Goal: Task Accomplishment & Management: Complete application form

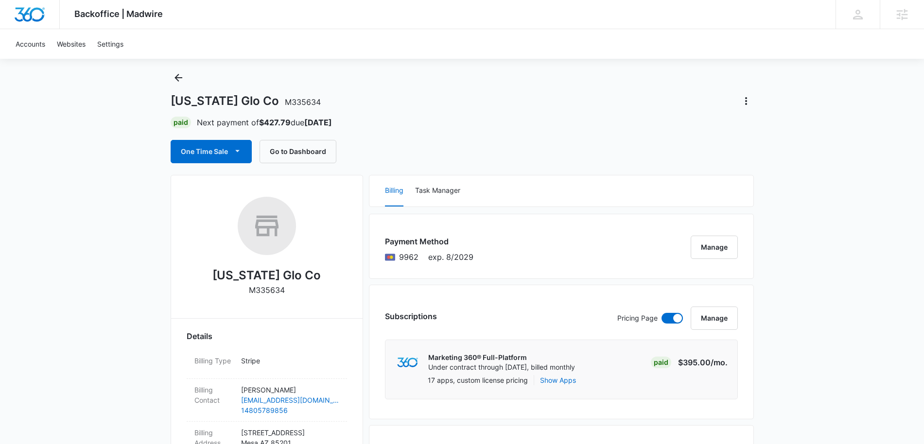
scroll to position [299, 0]
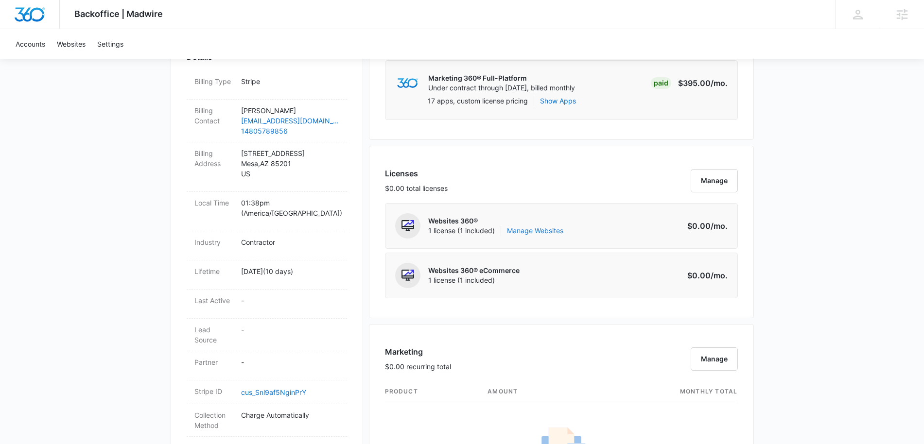
click at [537, 229] on link "Manage Websites" at bounding box center [535, 231] width 56 height 10
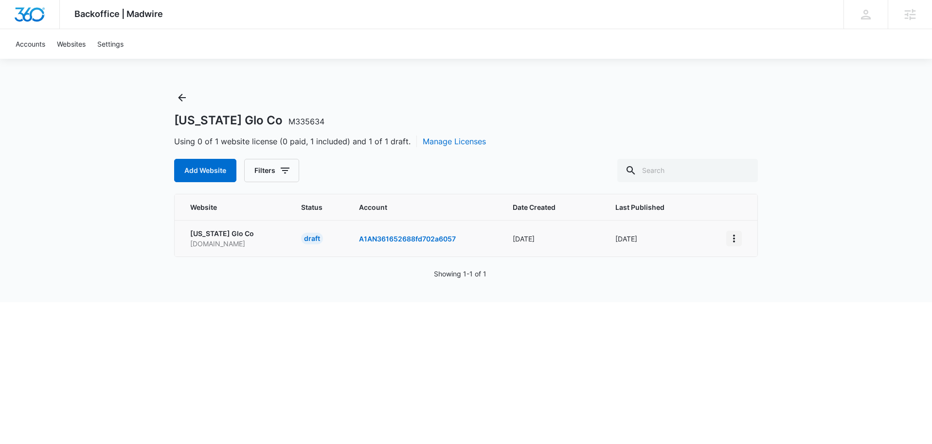
click at [733, 239] on icon "View More" at bounding box center [734, 239] width 2 height 8
click at [756, 279] on link "Edit Website" at bounding box center [757, 280] width 39 height 8
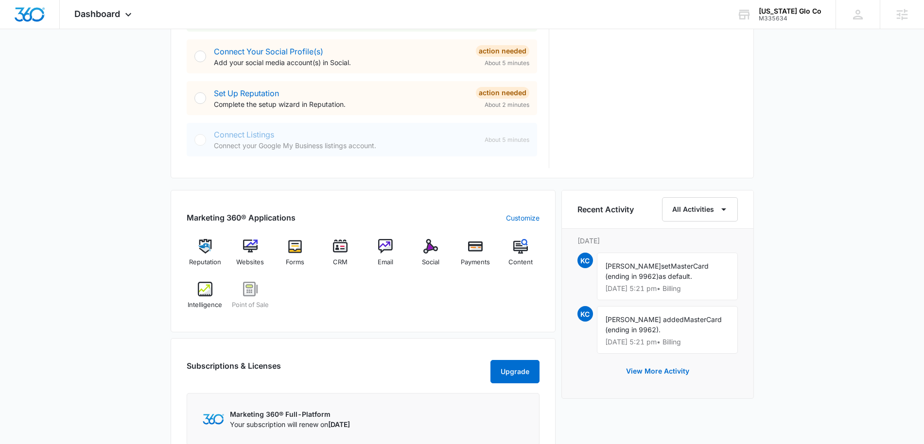
scroll to position [454, 0]
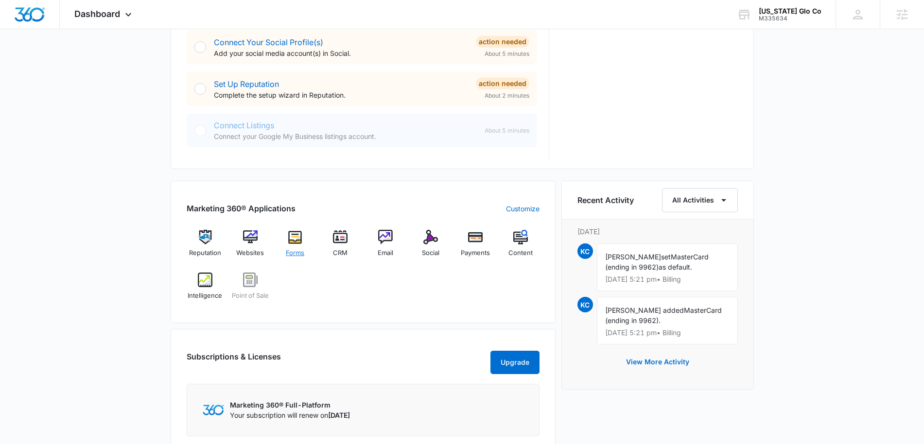
click at [296, 244] on img at bounding box center [295, 237] width 15 height 15
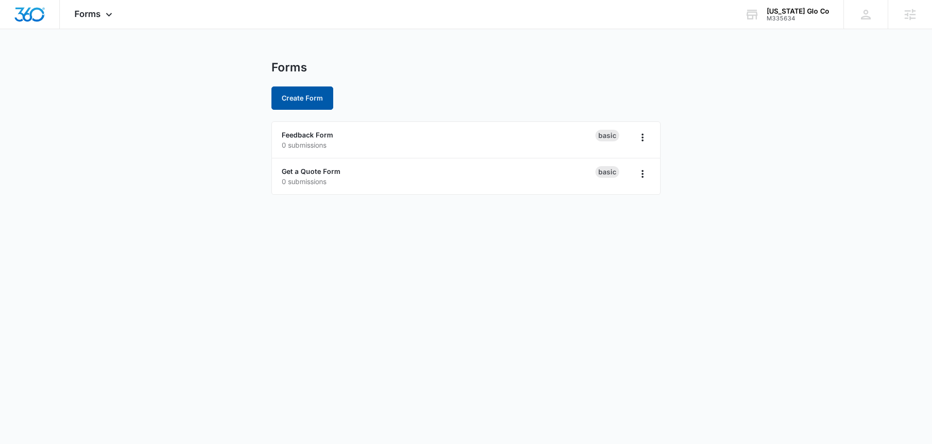
click at [308, 99] on button "Create Form" at bounding box center [302, 98] width 62 height 23
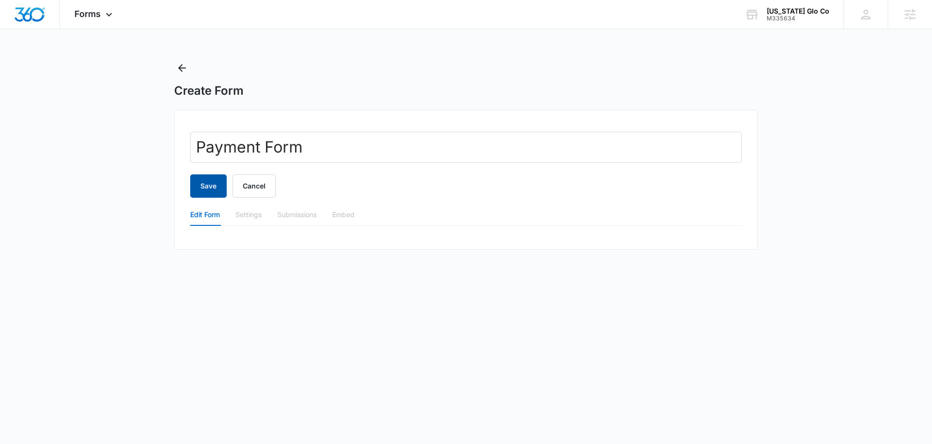
type input "Payment Form"
click at [212, 195] on button "Save" at bounding box center [208, 186] width 36 height 23
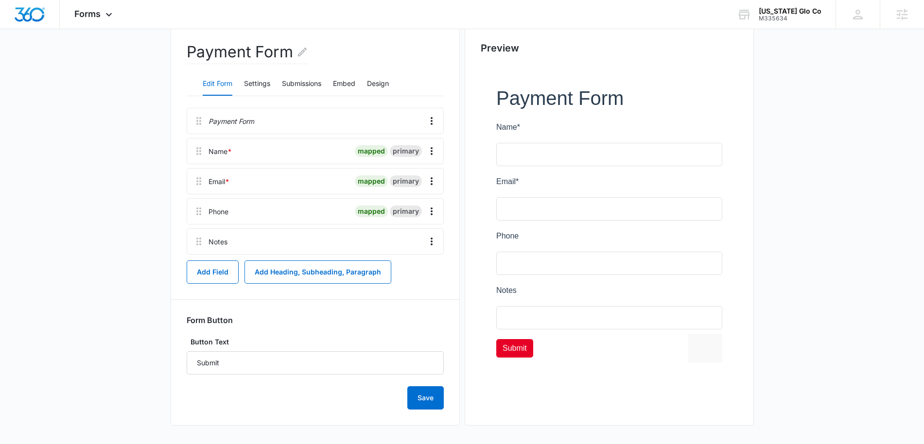
scroll to position [93, 0]
click at [424, 397] on button "Save" at bounding box center [425, 397] width 36 height 23
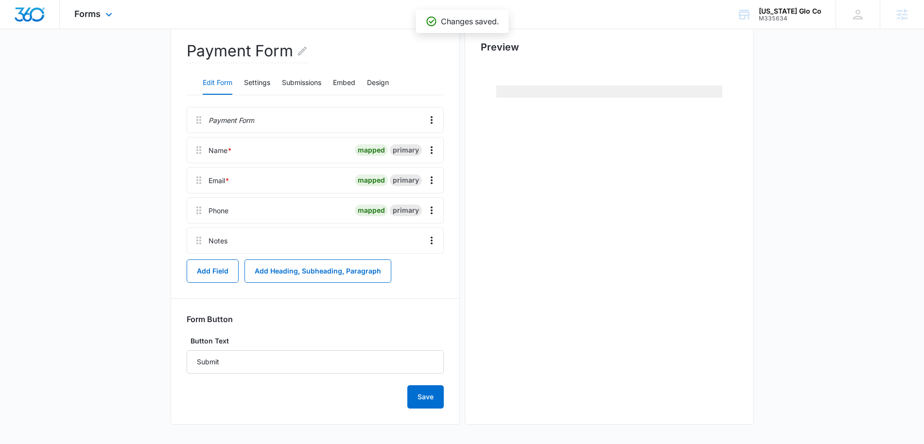
scroll to position [0, 0]
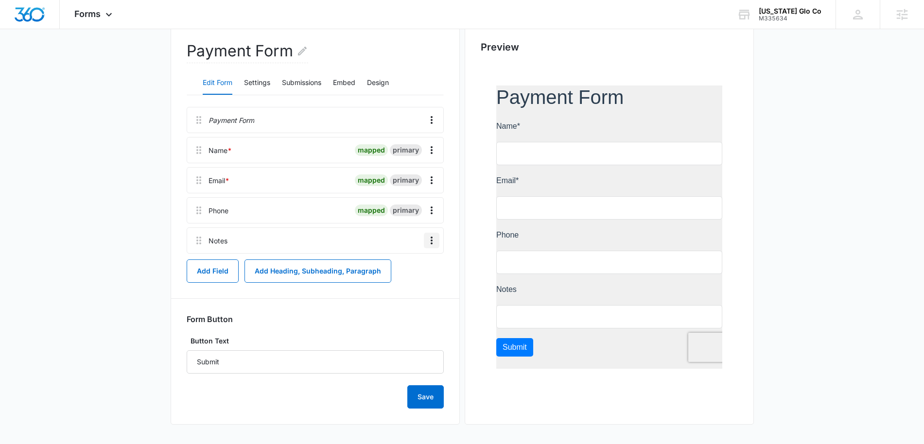
click at [432, 240] on icon "Overflow Menu" at bounding box center [432, 241] width 2 height 8
click at [411, 284] on div "Delete" at bounding box center [405, 282] width 20 height 7
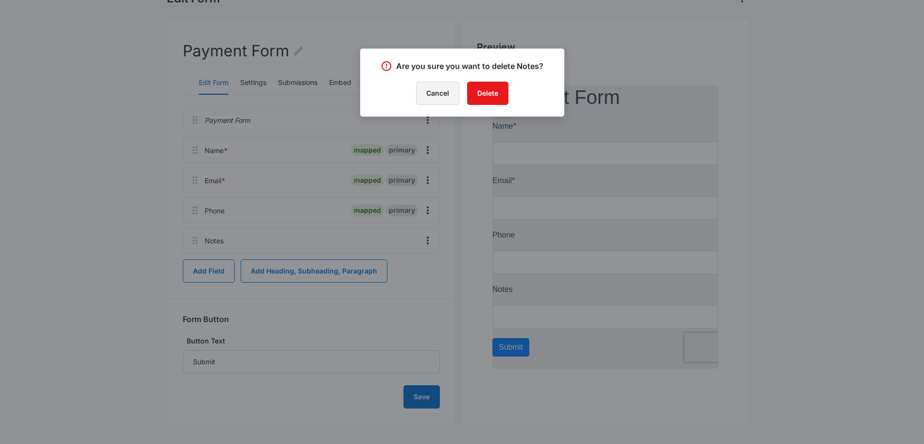
click at [433, 96] on button "Cancel" at bounding box center [437, 93] width 43 height 23
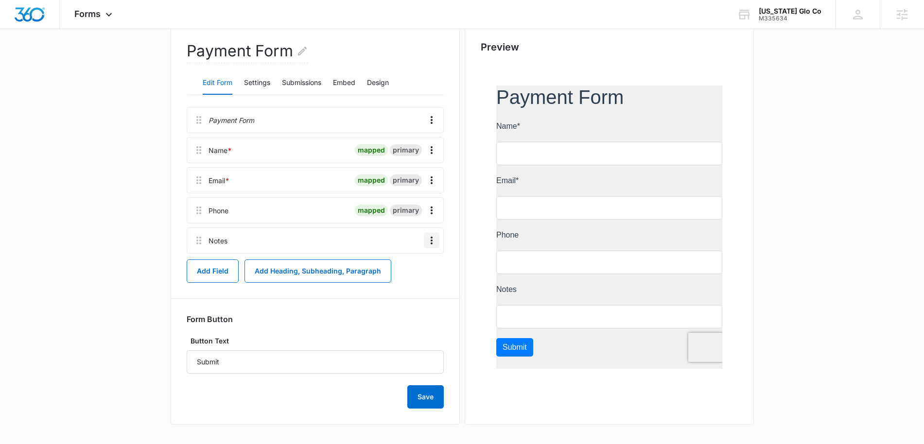
click at [432, 242] on icon "Overflow Menu" at bounding box center [432, 241] width 12 height 12
click at [403, 266] on div "Edit" at bounding box center [405, 267] width 20 height 7
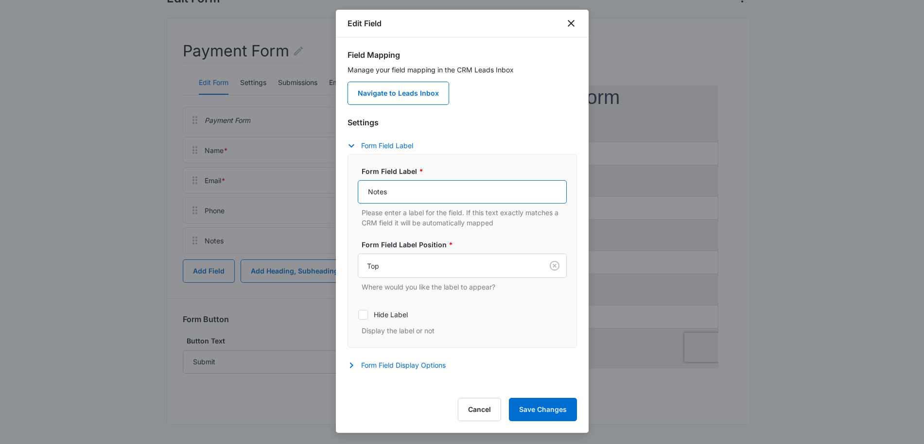
drag, startPoint x: 409, startPoint y: 196, endPoint x: 344, endPoint y: 193, distance: 64.7
click at [344, 193] on div "Field Mapping Manage your field mapping in the CRM Leads Inbox Navigate to Lead…" at bounding box center [462, 212] width 253 height 351
type input "Invoice Number"
click at [530, 414] on button "Save Changes" at bounding box center [543, 409] width 68 height 23
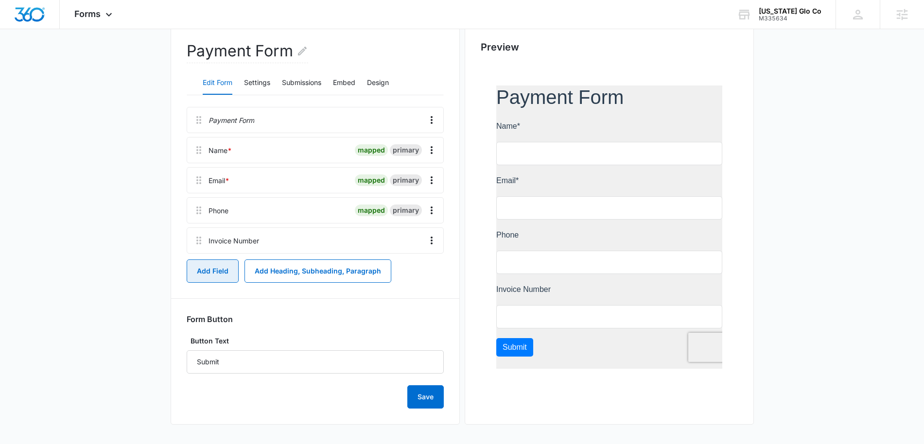
click at [224, 273] on button "Add Field" at bounding box center [213, 271] width 52 height 23
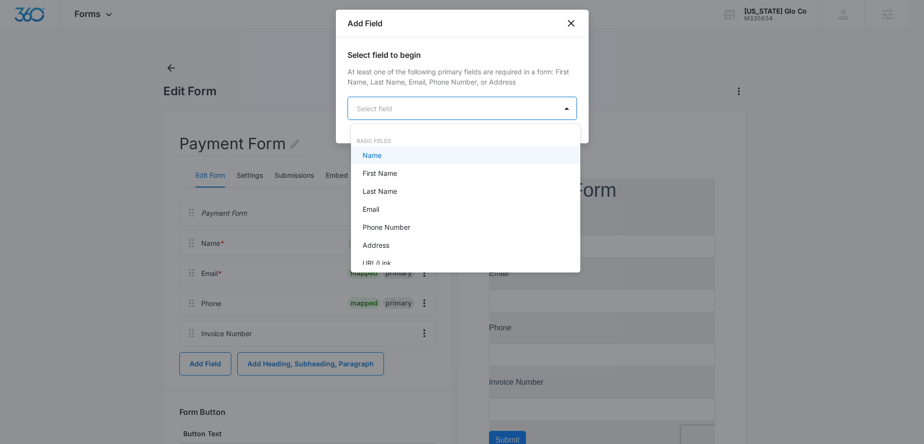
click at [461, 110] on body "Forms Apps Reputation Websites Forms CRM Email Social Payments POS Content Inte…" at bounding box center [462, 222] width 924 height 444
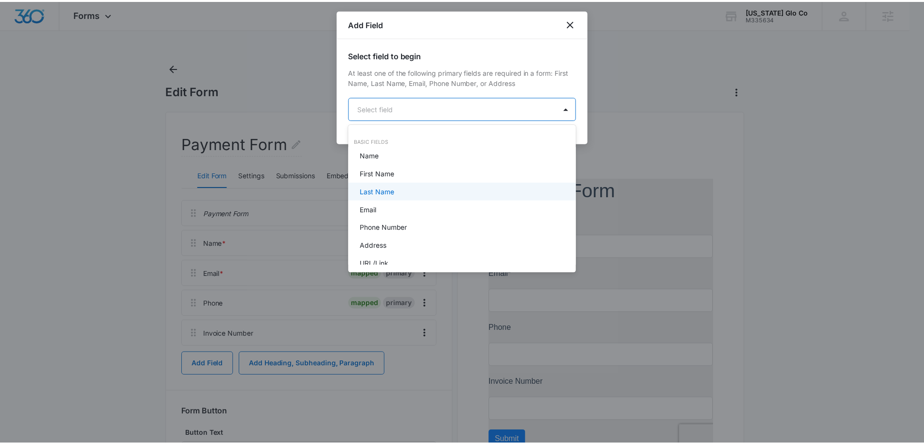
scroll to position [246, 0]
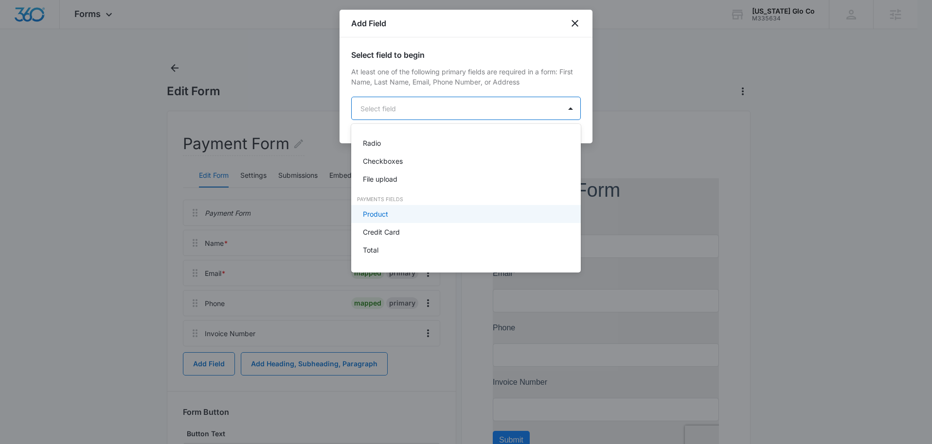
click at [412, 211] on div "Product" at bounding box center [465, 214] width 204 height 10
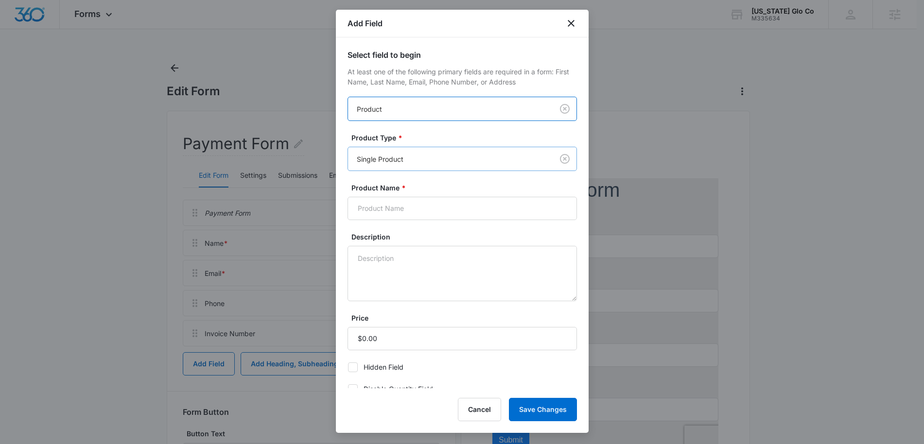
click at [528, 159] on div at bounding box center [449, 159] width 184 height 12
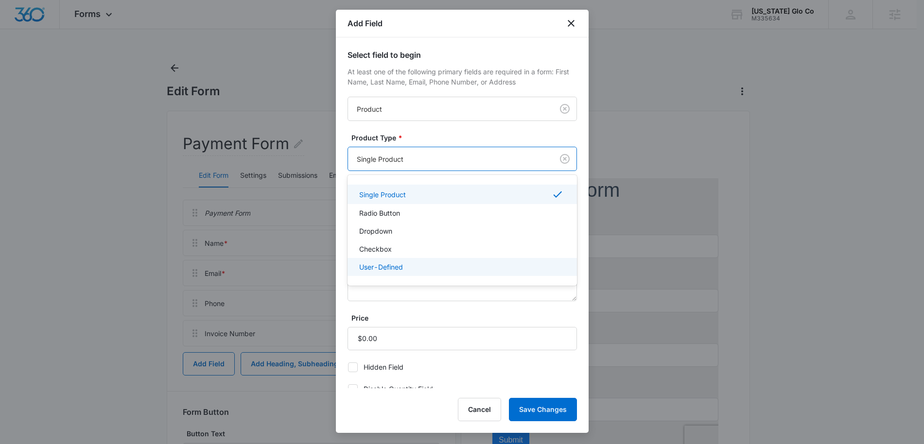
click at [389, 265] on p "User-Defined" at bounding box center [381, 267] width 44 height 10
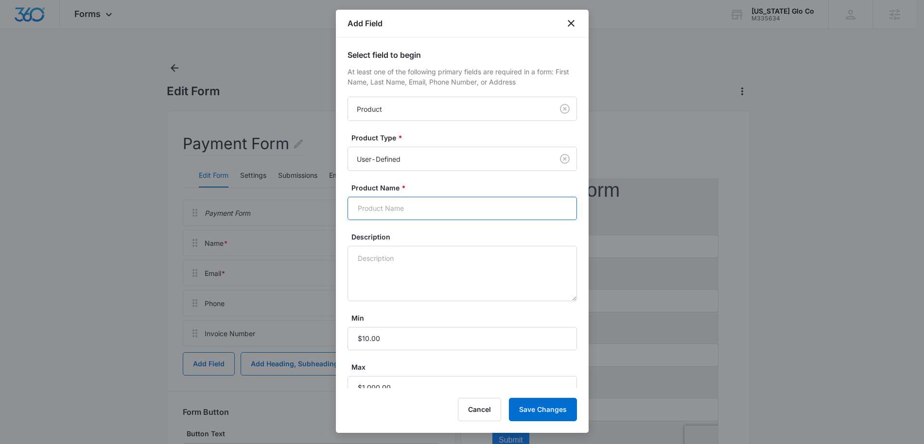
click at [415, 214] on input "Product Name *" at bounding box center [462, 208] width 229 height 23
type input "Payment Amount"
click at [402, 256] on textarea "Description" at bounding box center [462, 273] width 229 height 55
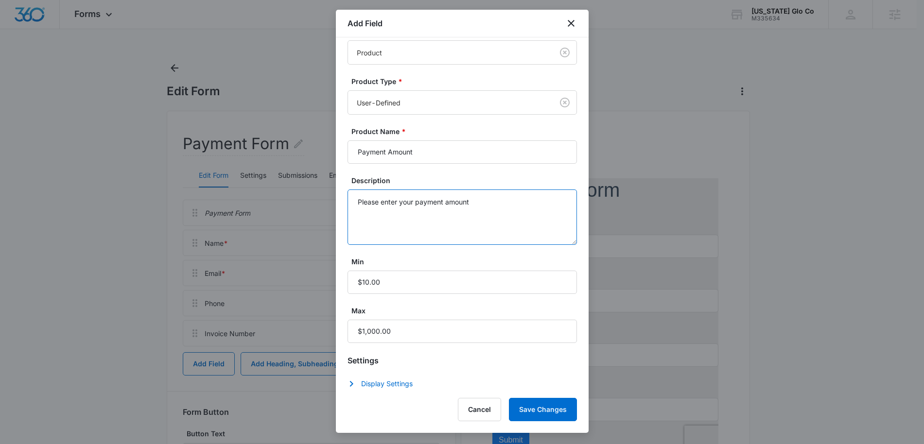
scroll to position [60, 0]
type textarea "Please enter your payment amount"
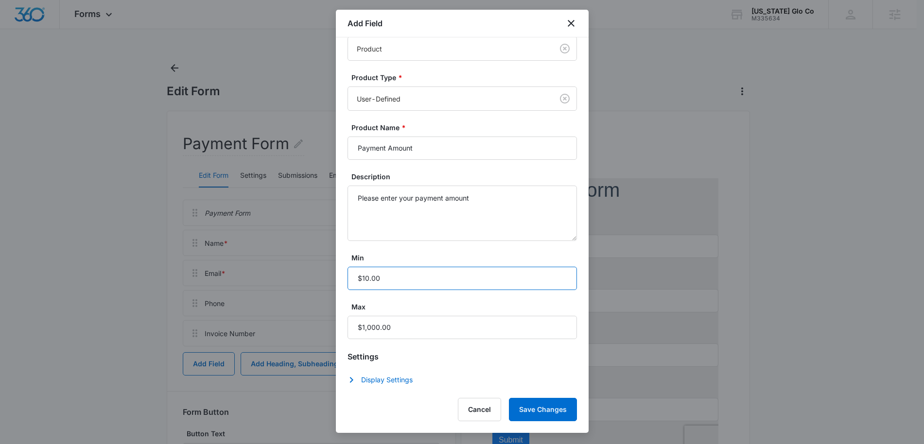
drag, startPoint x: 388, startPoint y: 278, endPoint x: 344, endPoint y: 276, distance: 44.3
click at [344, 276] on div "Select field to begin At least one of the following primary fields are required…" at bounding box center [462, 212] width 253 height 351
drag, startPoint x: 385, startPoint y: 275, endPoint x: 329, endPoint y: 275, distance: 56.4
click at [329, 275] on body "Forms Apps Reputation Websites Forms CRM Email Social Payments POS Content Inte…" at bounding box center [462, 268] width 924 height 537
type input "$5.00"
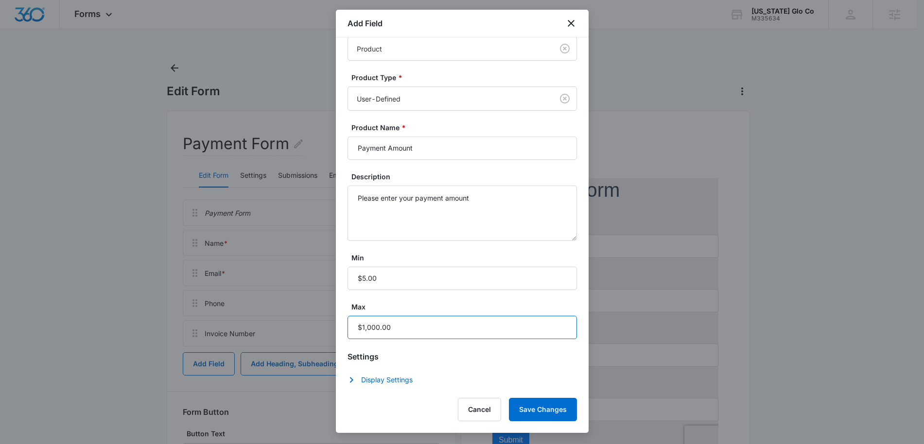
drag, startPoint x: 399, startPoint y: 328, endPoint x: 317, endPoint y: 323, distance: 81.8
click at [317, 323] on body "Forms Apps Reputation Websites Forms CRM Email Social Payments POS Content Inte…" at bounding box center [462, 268] width 924 height 537
drag, startPoint x: 405, startPoint y: 327, endPoint x: 324, endPoint y: 323, distance: 80.8
click at [324, 323] on body "Forms Apps Reputation Websites Forms CRM Email Social Payments POS Content Inte…" at bounding box center [462, 268] width 924 height 537
type input "$10,000.00"
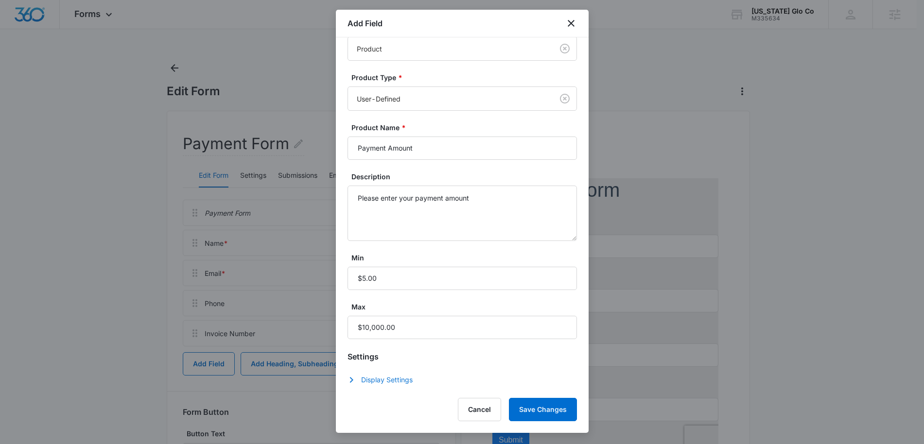
click at [401, 380] on button "Display Settings" at bounding box center [385, 380] width 75 height 12
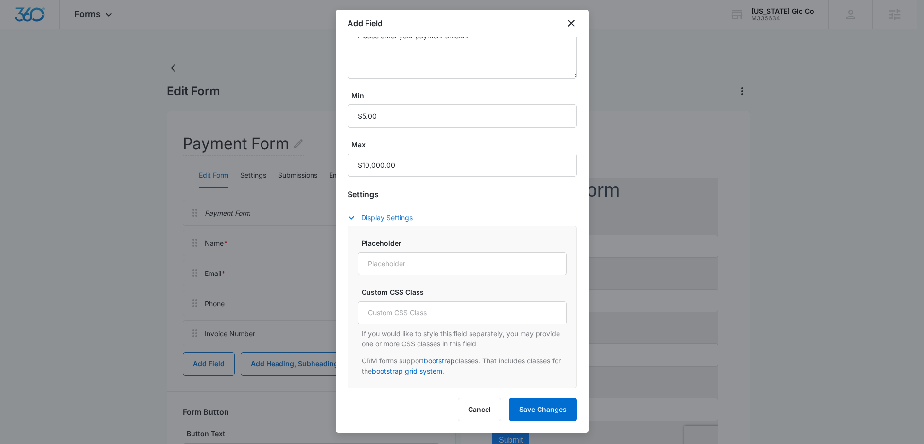
scroll to position [93, 0]
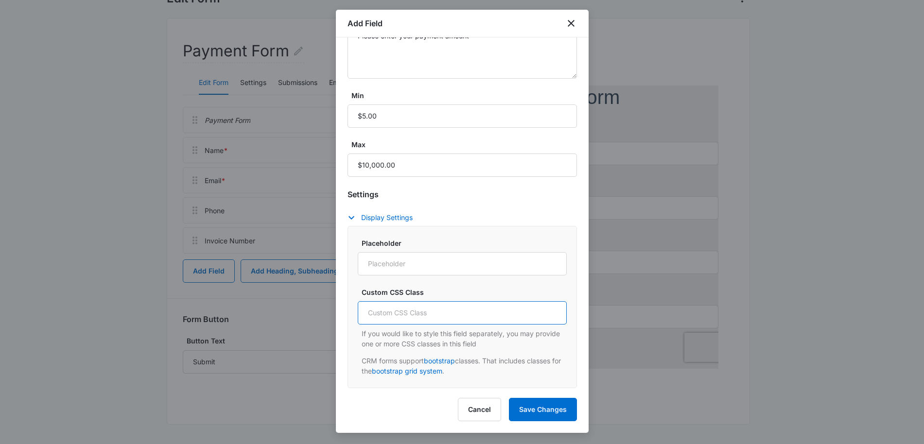
click at [403, 309] on input "Custom CSS Class" at bounding box center [462, 312] width 209 height 23
type input "col-md-6"
click at [550, 415] on button "Save Changes" at bounding box center [543, 409] width 68 height 23
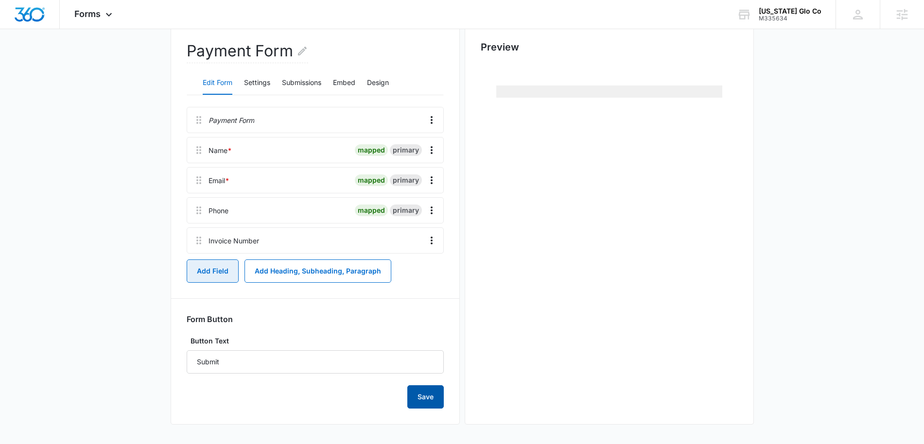
scroll to position [0, 0]
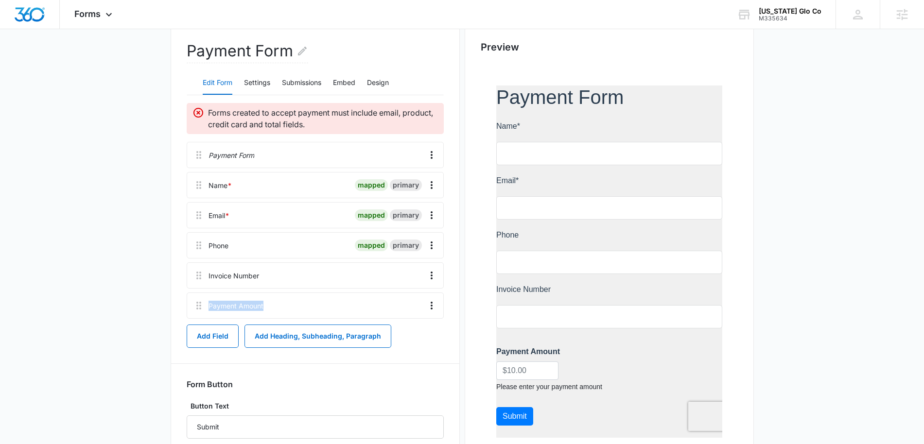
drag, startPoint x: 361, startPoint y: 273, endPoint x: 357, endPoint y: 309, distance: 36.7
click at [358, 311] on div "Payment Form Name * mapped primary Email * mapped primary Phone mapped primary …" at bounding box center [315, 230] width 257 height 177
drag, startPoint x: 200, startPoint y: 277, endPoint x: 201, endPoint y: 305, distance: 28.2
click at [201, 305] on div "Payment Form Name * mapped primary Email * mapped primary Phone mapped primary …" at bounding box center [315, 230] width 257 height 177
click at [435, 306] on icon "Overflow Menu" at bounding box center [432, 306] width 12 height 12
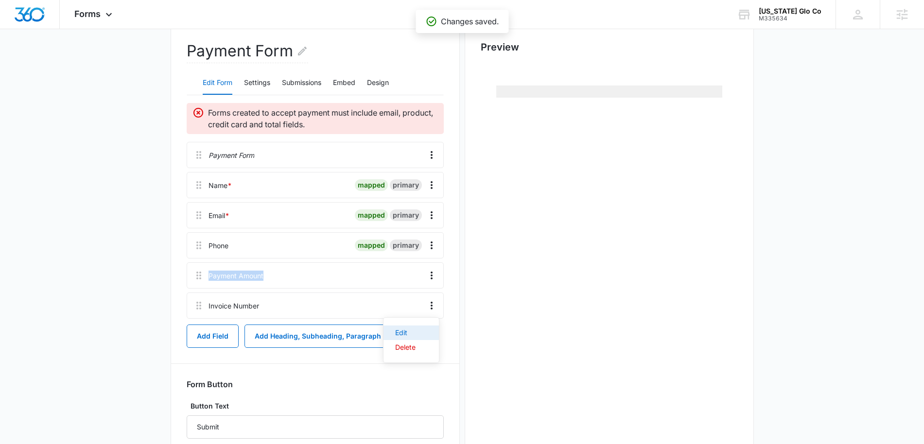
click at [406, 331] on div "Edit" at bounding box center [405, 333] width 20 height 7
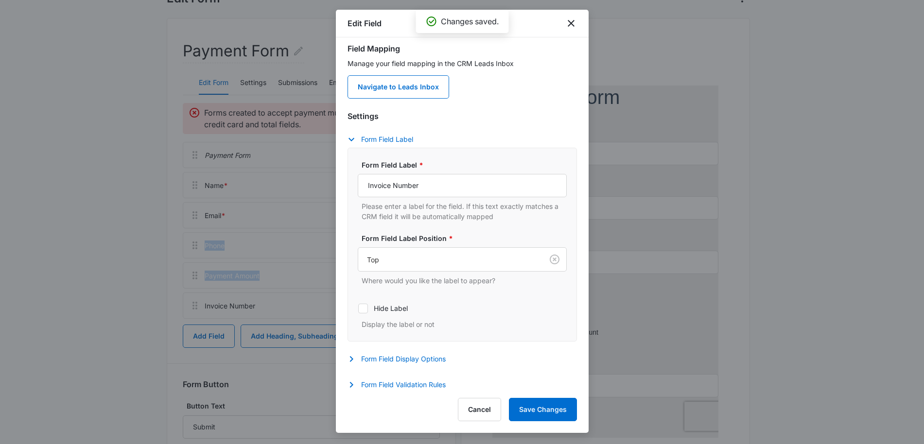
scroll to position [11, 0]
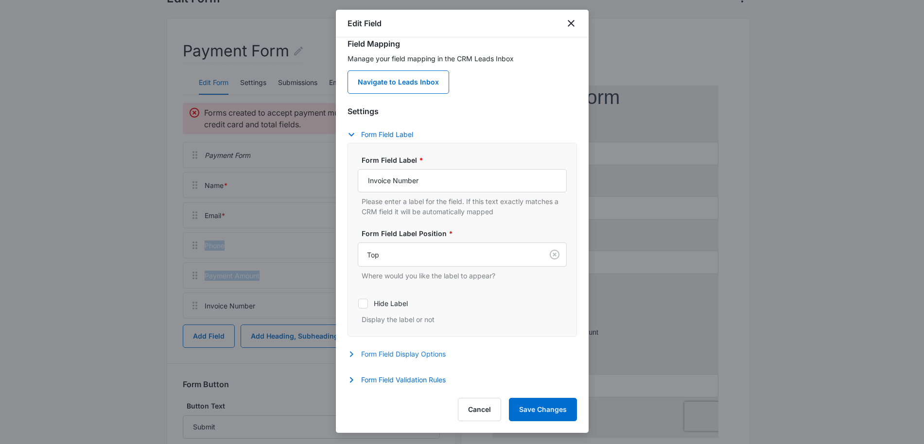
click at [353, 353] on icon "button" at bounding box center [352, 355] width 12 height 12
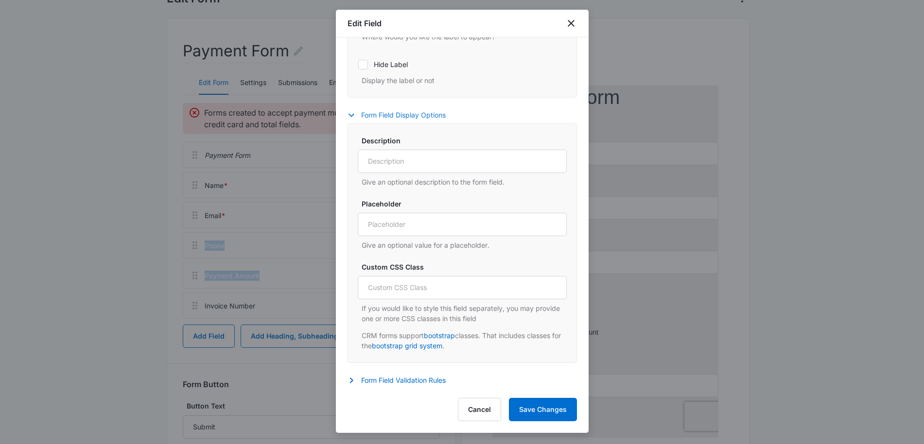
scroll to position [251, 0]
click at [418, 295] on input "Custom CSS Class" at bounding box center [462, 287] width 209 height 23
type input "col-md-6"
click at [549, 408] on button "Save Changes" at bounding box center [543, 409] width 68 height 23
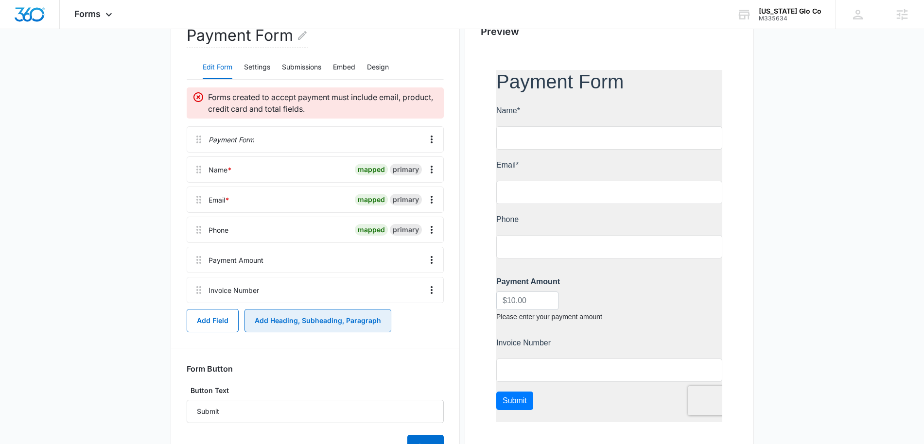
scroll to position [109, 0]
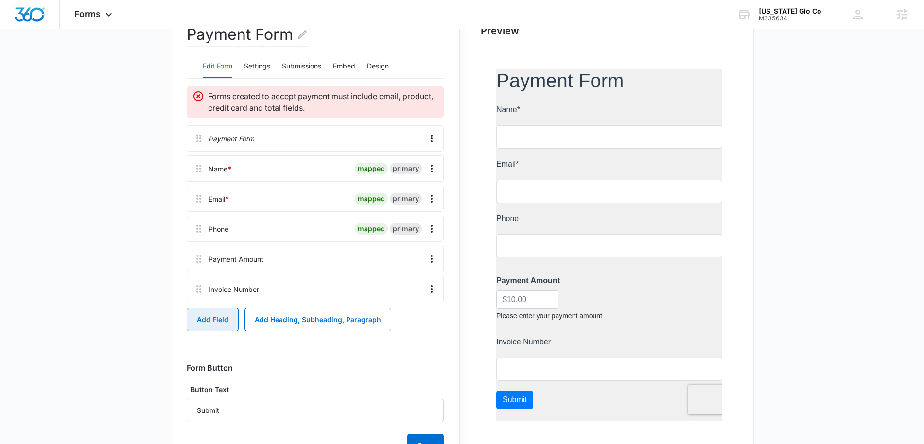
click at [225, 318] on button "Add Field" at bounding box center [213, 319] width 52 height 23
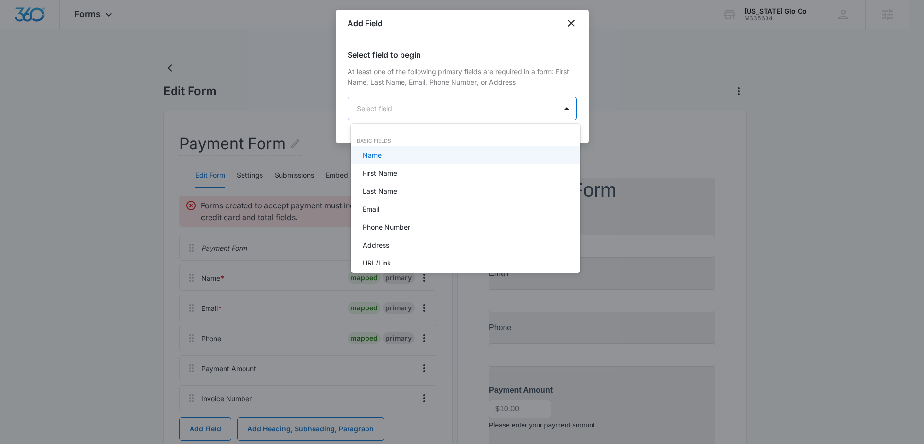
click at [510, 114] on body "Forms Apps Reputation Websites Forms CRM Email Social Payments POS Content Inte…" at bounding box center [462, 222] width 924 height 444
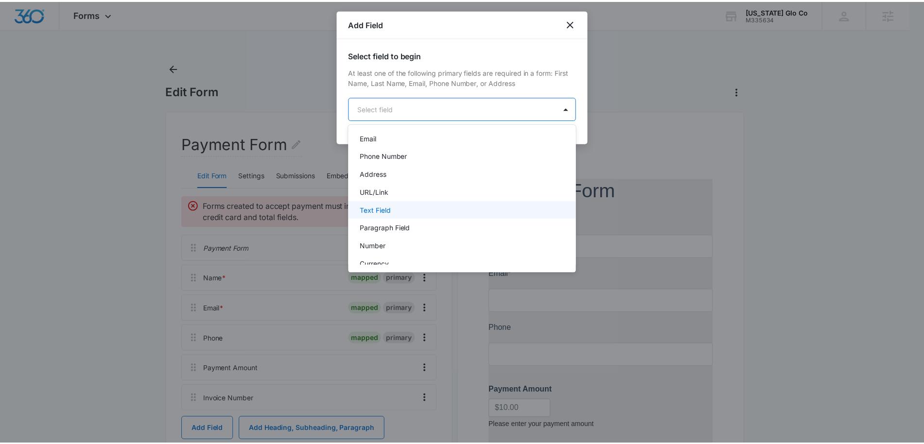
scroll to position [246, 0]
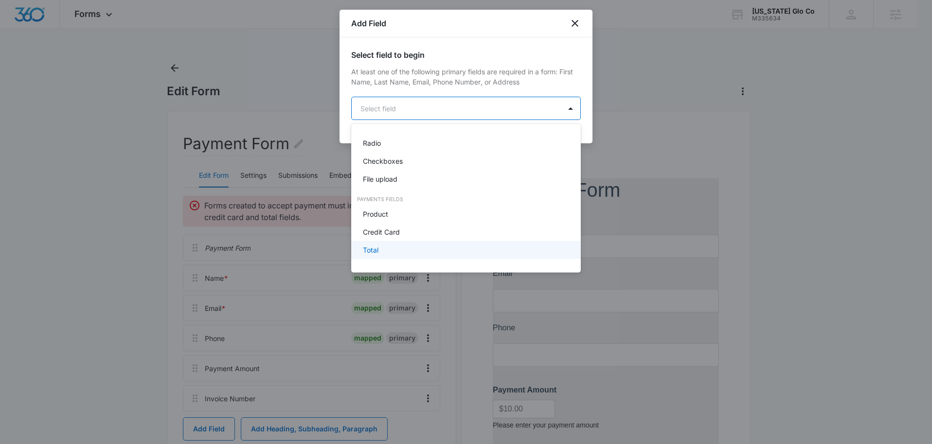
click at [389, 254] on div "Total" at bounding box center [465, 250] width 204 height 10
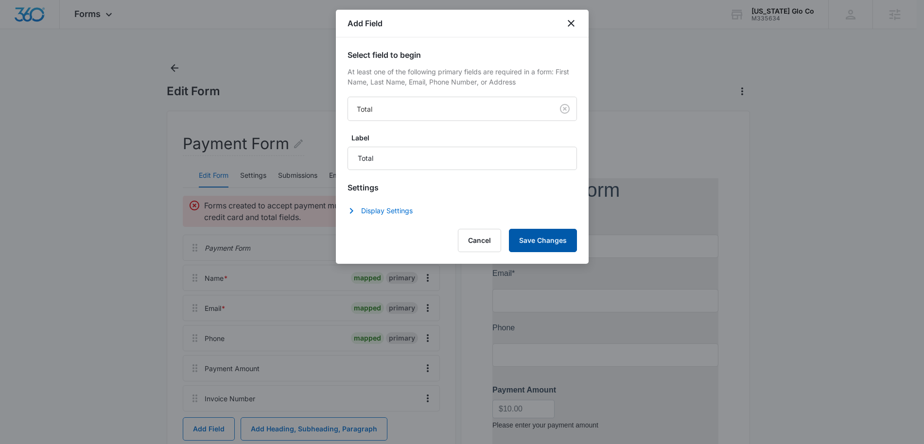
click at [542, 240] on button "Save Changes" at bounding box center [543, 240] width 68 height 23
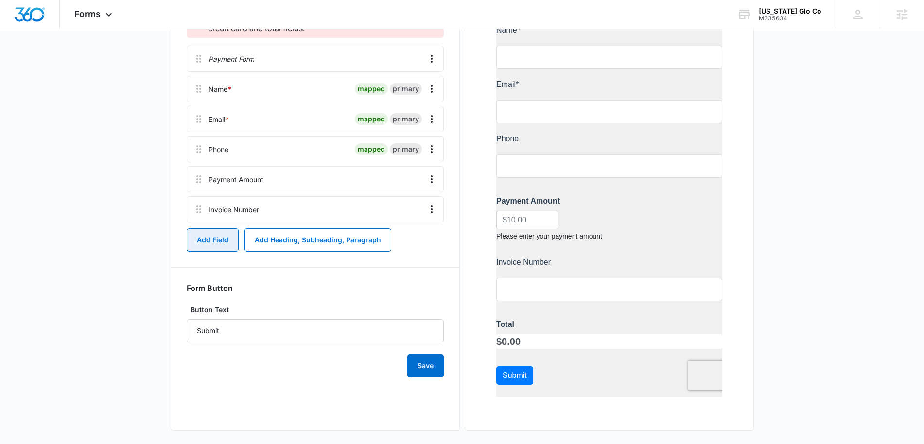
scroll to position [195, 0]
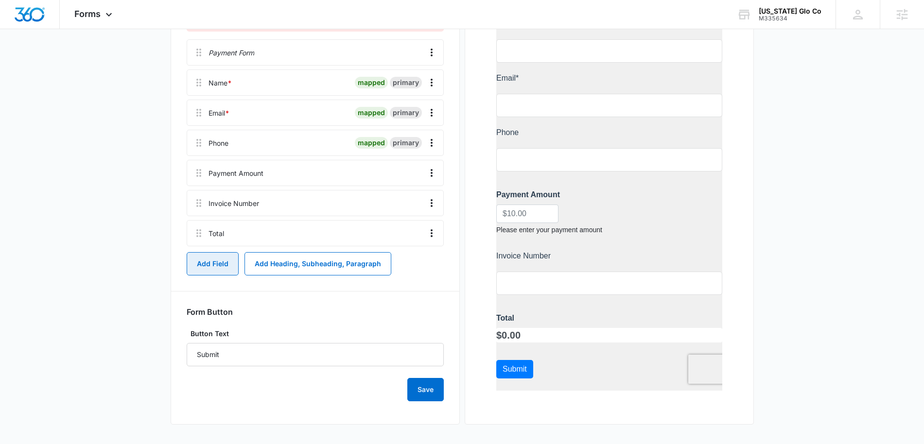
click at [222, 260] on button "Add Field" at bounding box center [213, 263] width 52 height 23
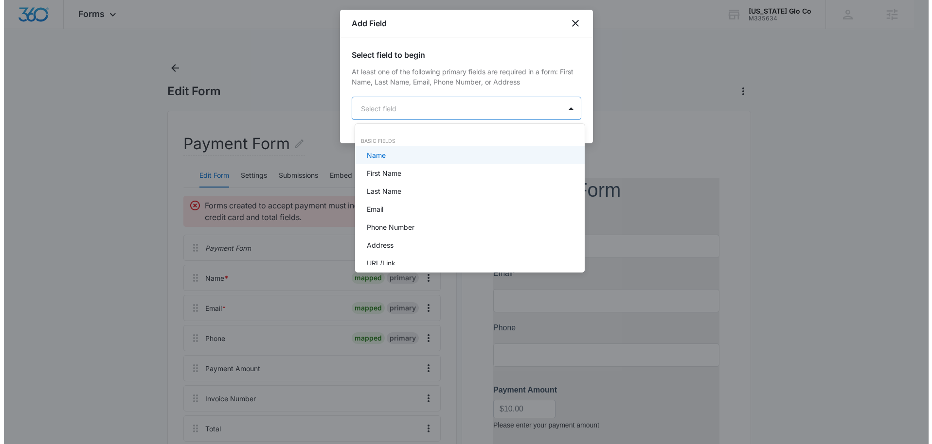
scroll to position [0, 0]
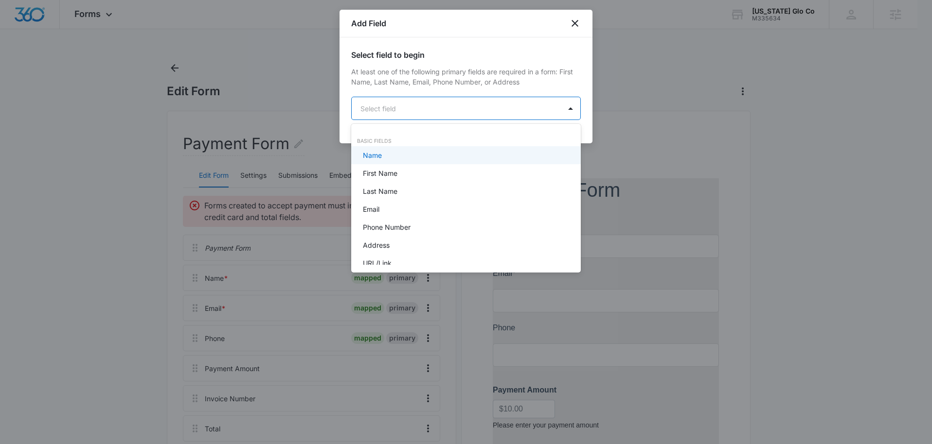
click at [466, 114] on body "Forms Apps Reputation Websites Forms CRM Email Social Payments POS Content Inte…" at bounding box center [466, 222] width 932 height 444
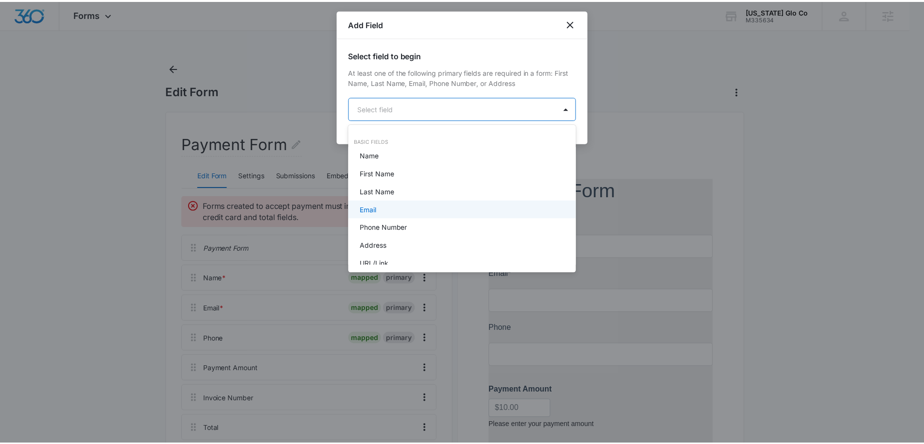
scroll to position [228, 0]
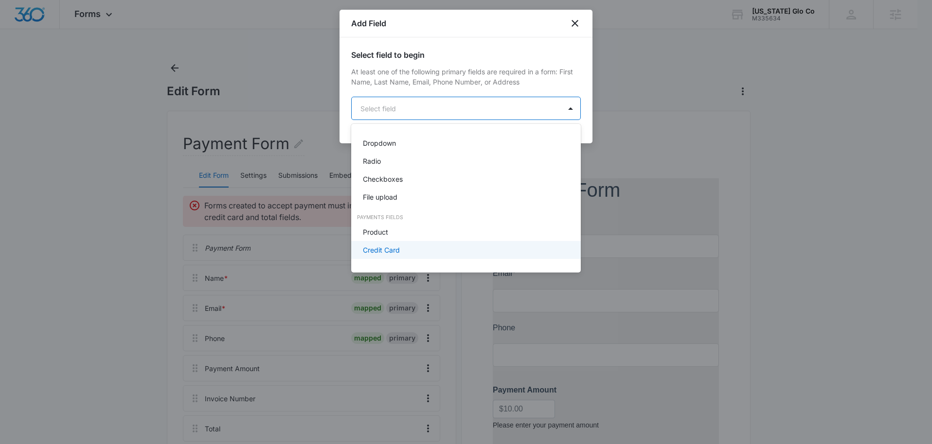
click at [408, 252] on div "Credit Card" at bounding box center [465, 250] width 204 height 10
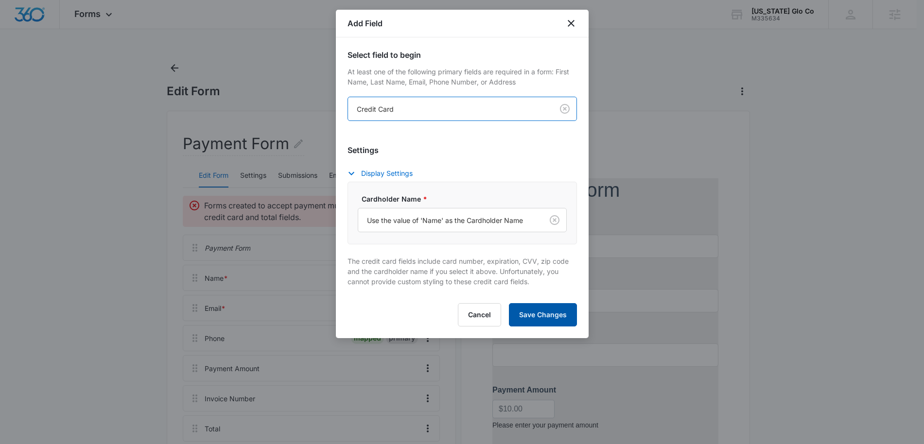
click at [543, 318] on button "Save Changes" at bounding box center [543, 314] width 68 height 23
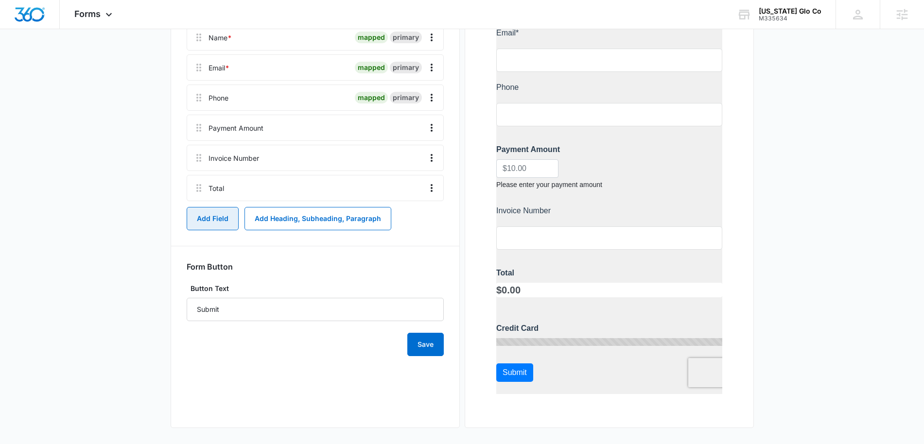
scroll to position [244, 0]
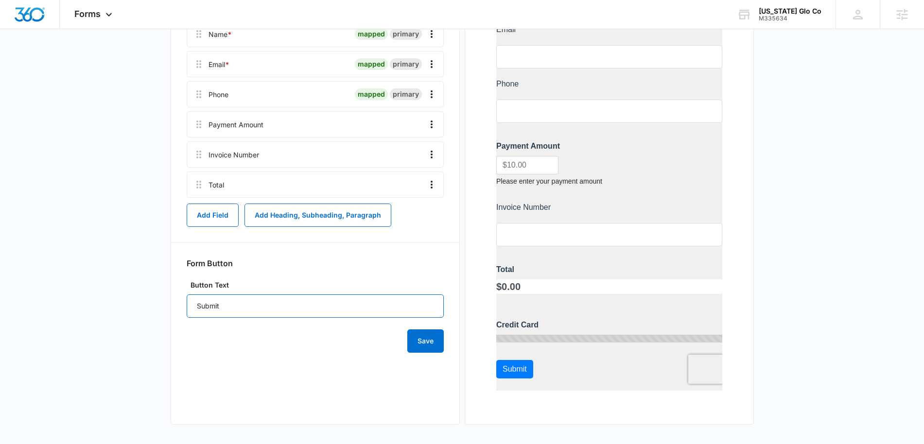
click at [325, 312] on input "Submit" at bounding box center [315, 306] width 257 height 23
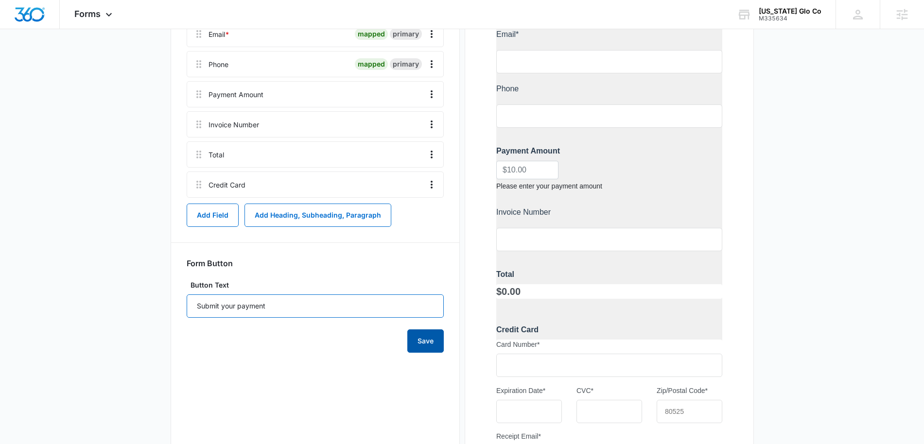
type input "Submit your payment"
click at [423, 343] on button "Save" at bounding box center [425, 341] width 36 height 23
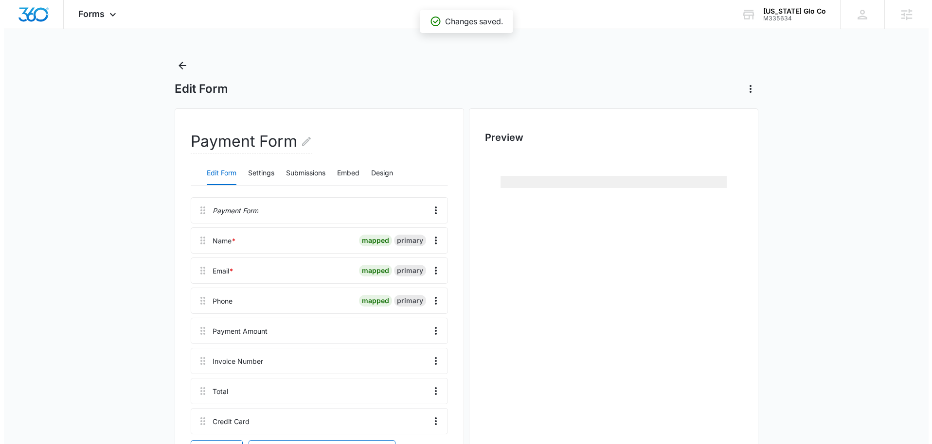
scroll to position [0, 0]
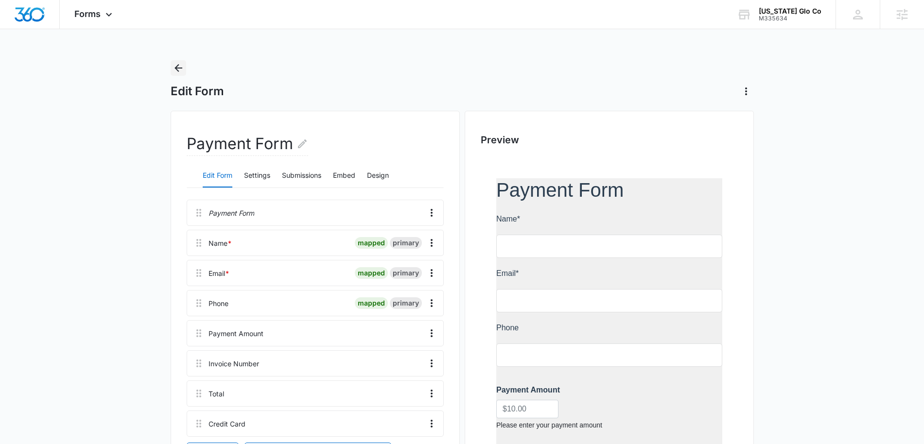
click at [178, 69] on icon "Back" at bounding box center [179, 68] width 12 height 12
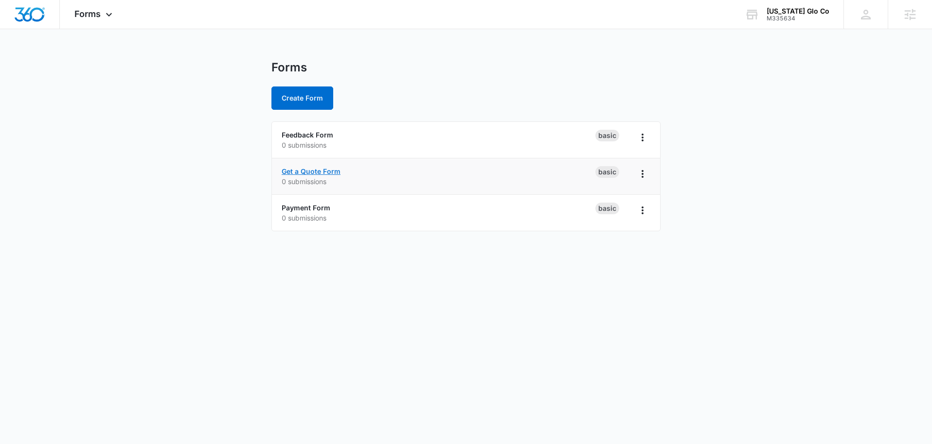
click at [330, 170] on link "Get a Quote Form" at bounding box center [311, 171] width 59 height 8
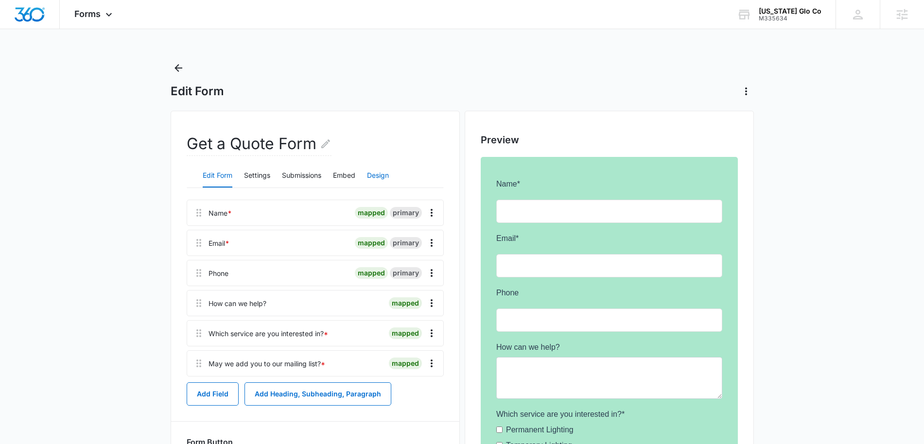
click at [387, 177] on button "Design" at bounding box center [378, 175] width 22 height 23
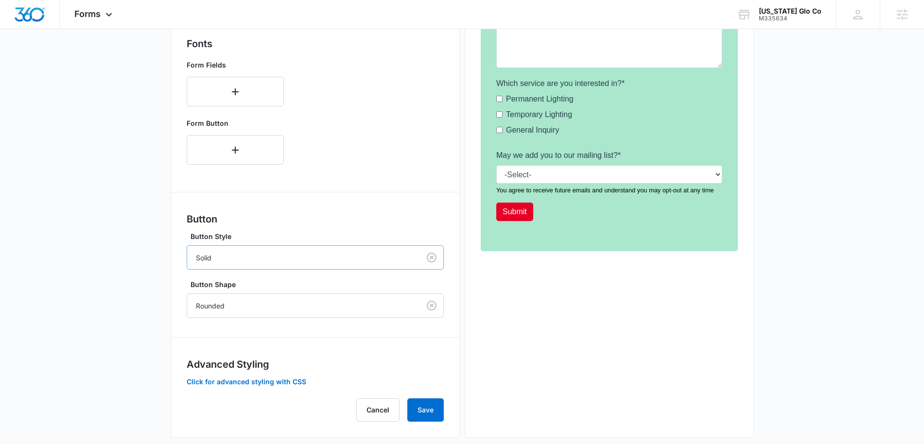
scroll to position [344, 0]
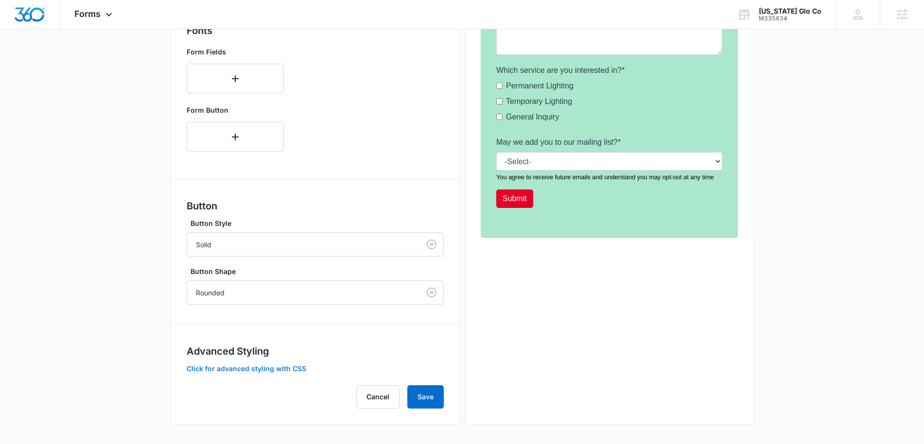
click at [280, 369] on button "Click for advanced styling with CSS" at bounding box center [247, 369] width 120 height 7
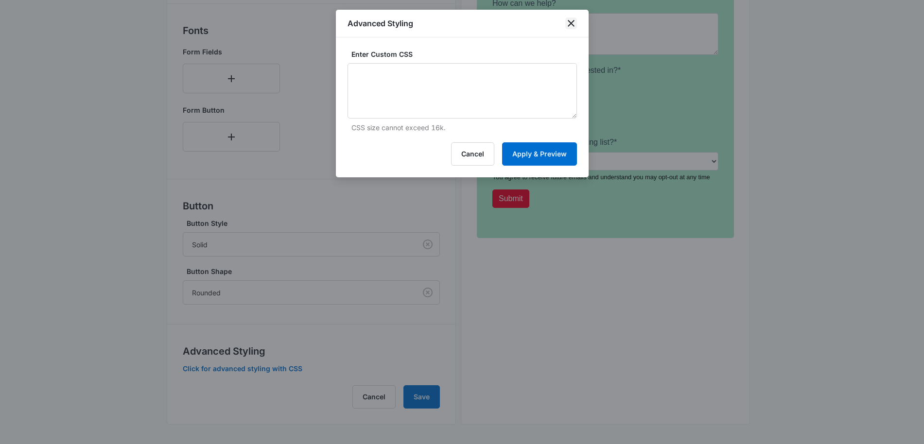
click at [574, 28] on icon "close" at bounding box center [571, 24] width 12 height 12
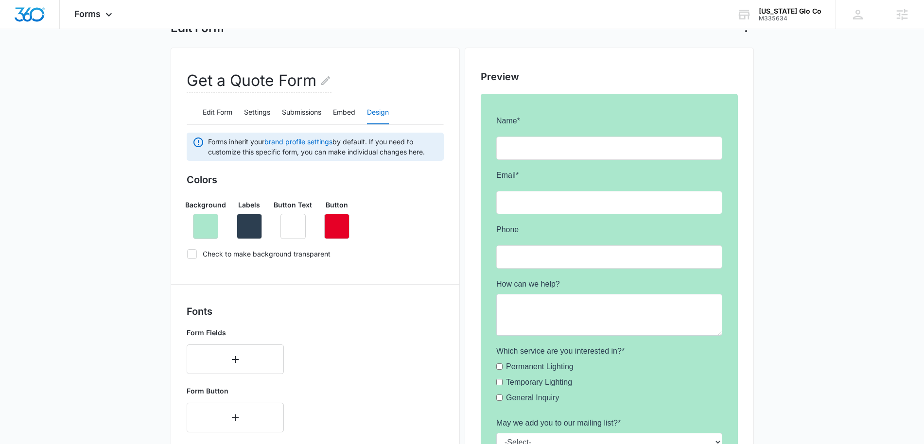
scroll to position [0, 0]
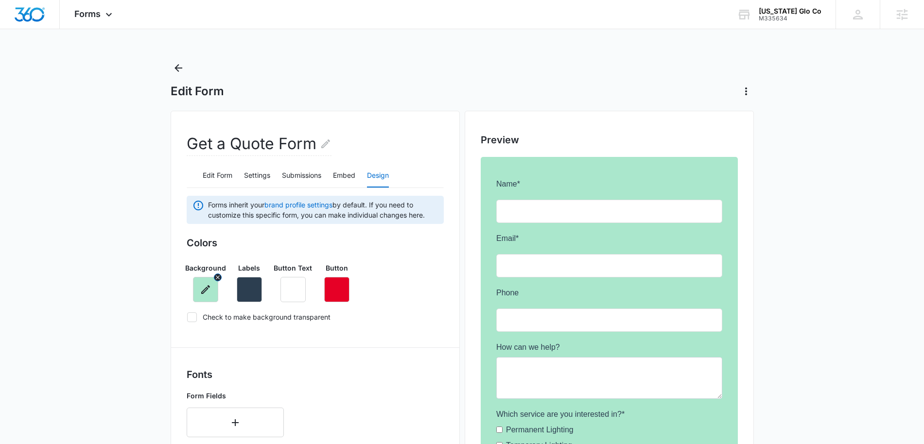
click at [206, 291] on icon "button" at bounding box center [205, 289] width 9 height 9
click at [140, 254] on main "Edit Form Get a Quote Form Edit Form Settings Submissions Embed Design Forms in…" at bounding box center [462, 424] width 924 height 728
click at [178, 68] on icon "Back" at bounding box center [179, 68] width 8 height 8
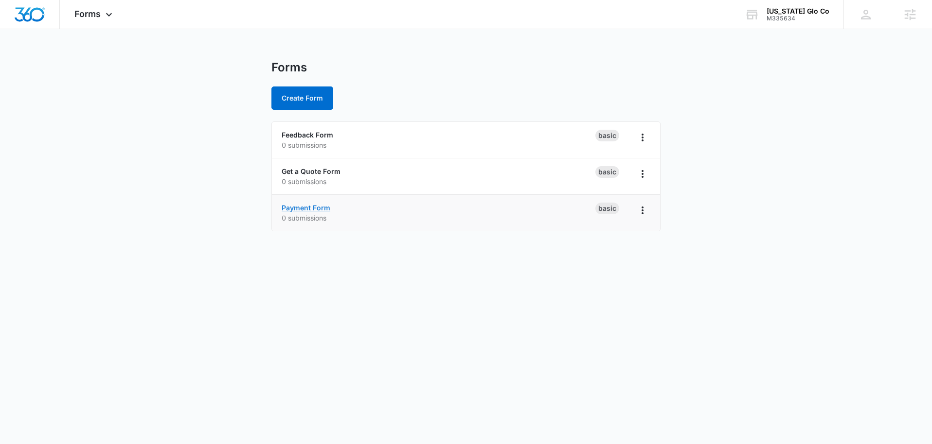
click at [312, 204] on link "Payment Form" at bounding box center [306, 208] width 49 height 8
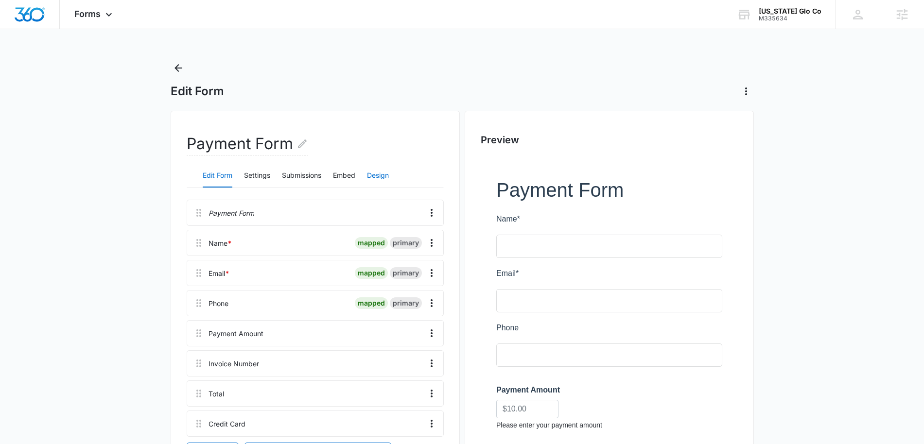
click at [381, 178] on button "Design" at bounding box center [378, 175] width 22 height 23
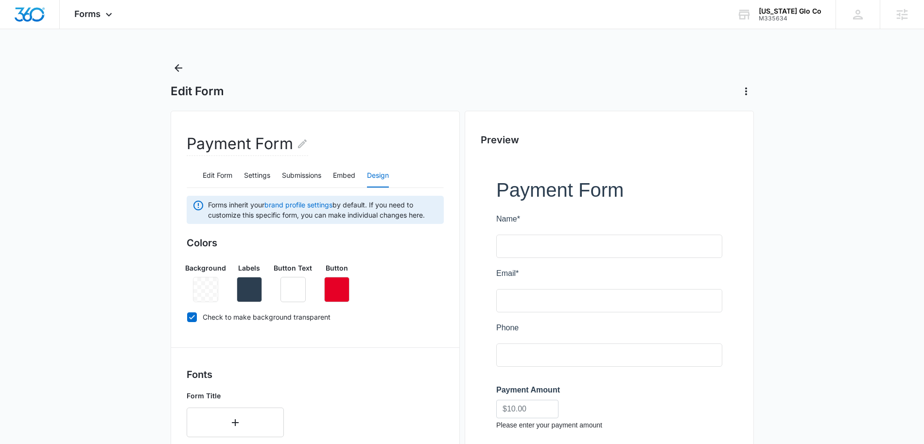
click at [206, 288] on div at bounding box center [205, 289] width 25 height 25
click at [209, 289] on div at bounding box center [205, 289] width 25 height 25
click at [207, 293] on div at bounding box center [205, 289] width 25 height 25
click at [194, 318] on icon at bounding box center [192, 317] width 9 height 9
click at [187, 317] on input "Check to make background transparent" at bounding box center [187, 317] width 0 height 0
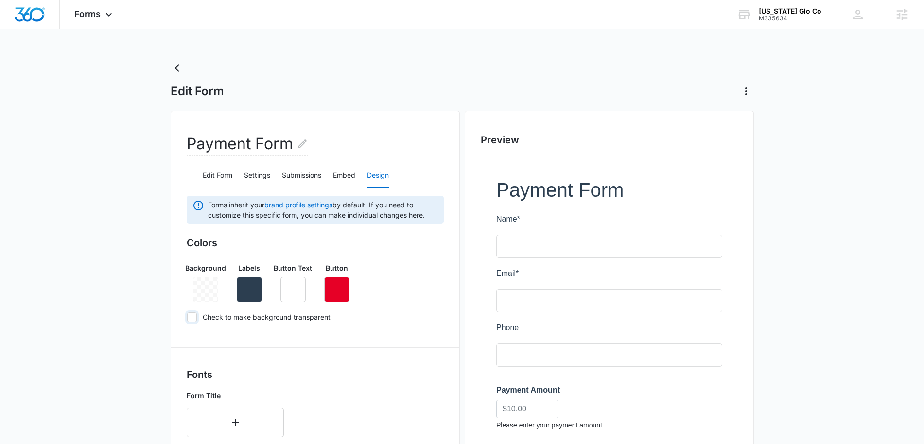
checkbox input "false"
click at [207, 295] on icon "button" at bounding box center [206, 290] width 12 height 12
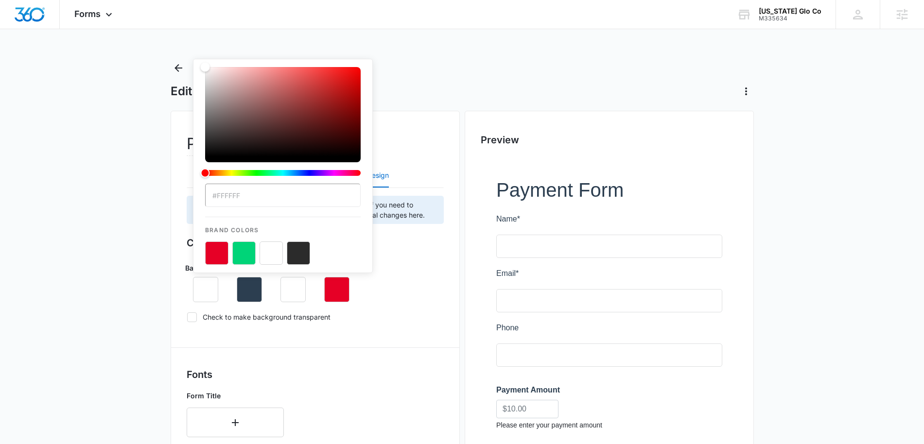
click at [259, 194] on input "#FFFFFF" at bounding box center [283, 195] width 156 height 23
drag, startPoint x: 258, startPoint y: 194, endPoint x: 201, endPoint y: 195, distance: 56.9
click at [201, 195] on div "#FFFFFF Brand Colors" at bounding box center [283, 166] width 180 height 214
type input "#aae7cc"
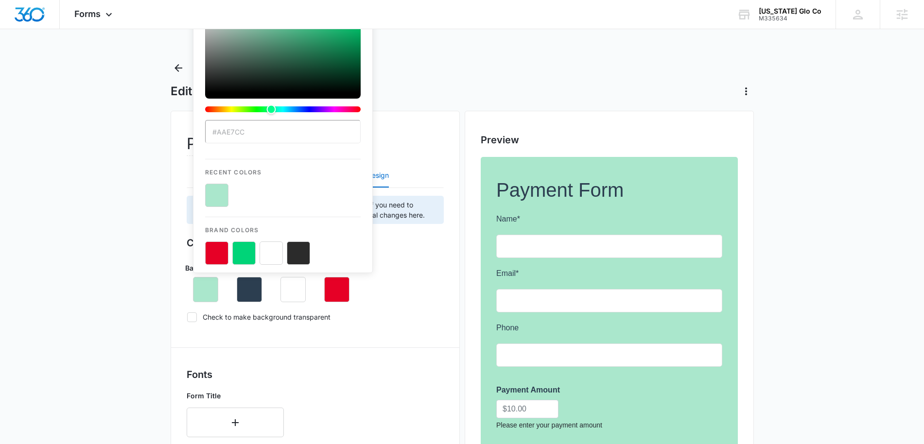
click at [409, 273] on div "Background #aae7cc Recent Colors Brand Colors Labels Button Text Button" at bounding box center [315, 278] width 257 height 47
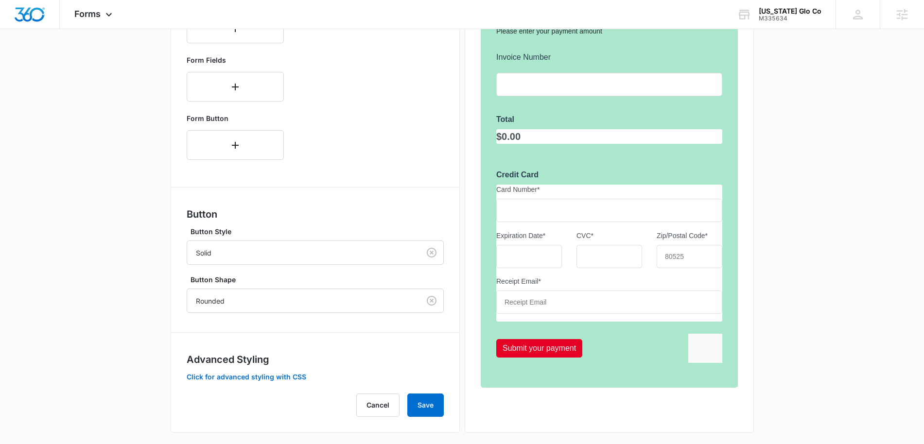
scroll to position [403, 0]
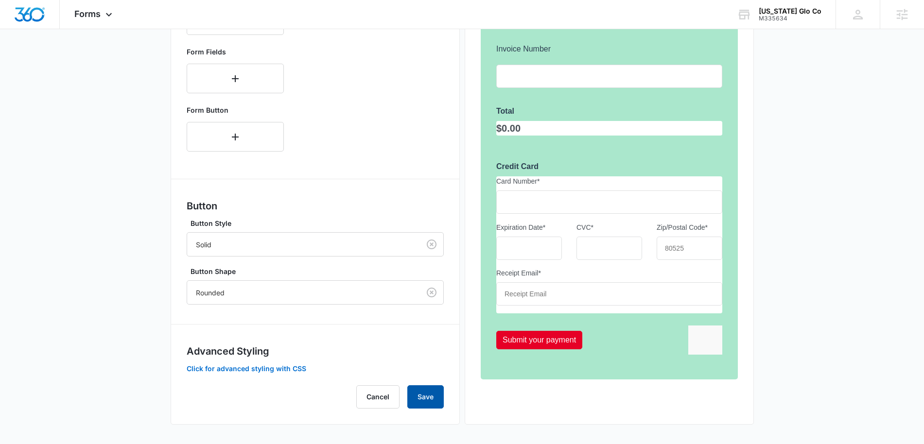
click at [430, 400] on button "Save" at bounding box center [425, 397] width 36 height 23
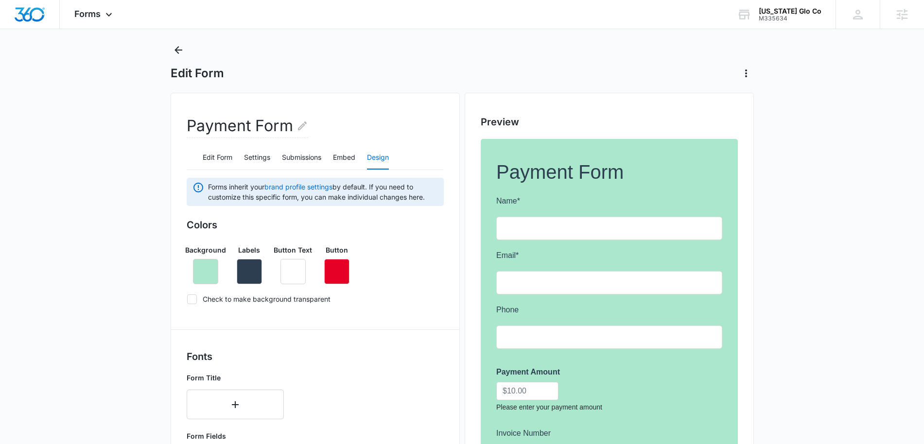
scroll to position [0, 0]
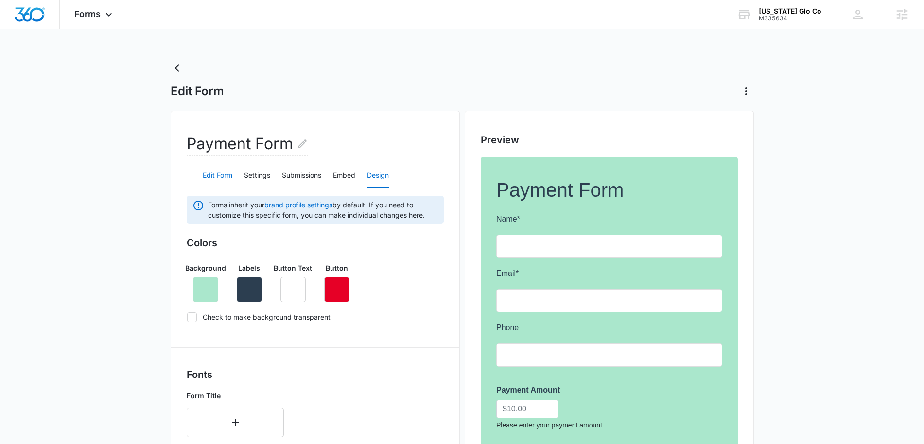
click at [219, 179] on button "Edit Form" at bounding box center [218, 175] width 30 height 23
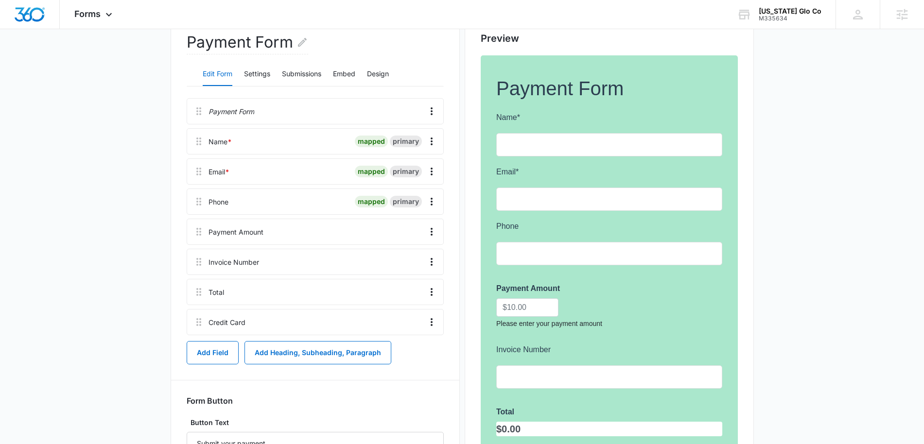
scroll to position [105, 0]
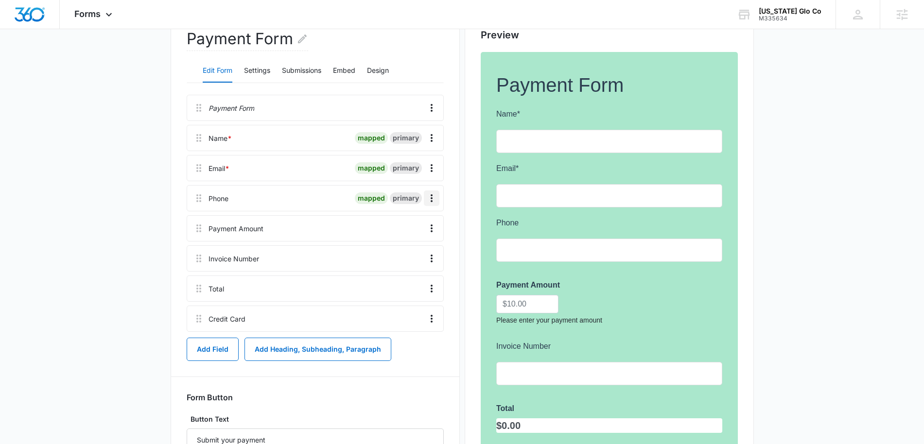
click at [433, 201] on icon "Overflow Menu" at bounding box center [432, 199] width 12 height 12
click at [407, 228] on div "Edit" at bounding box center [405, 225] width 20 height 7
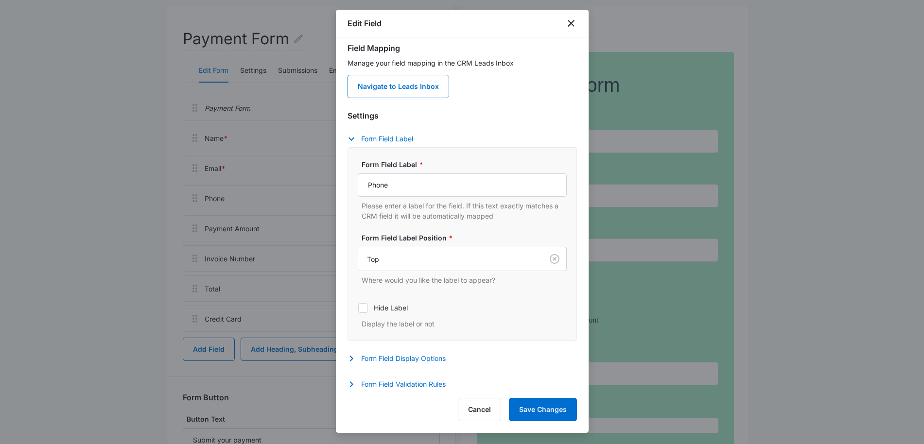
scroll to position [11, 0]
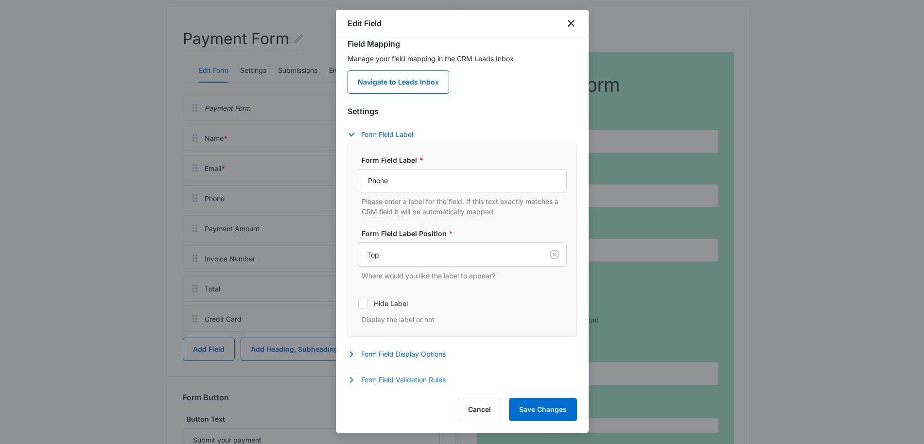
click at [352, 381] on icon "button" at bounding box center [351, 380] width 3 height 6
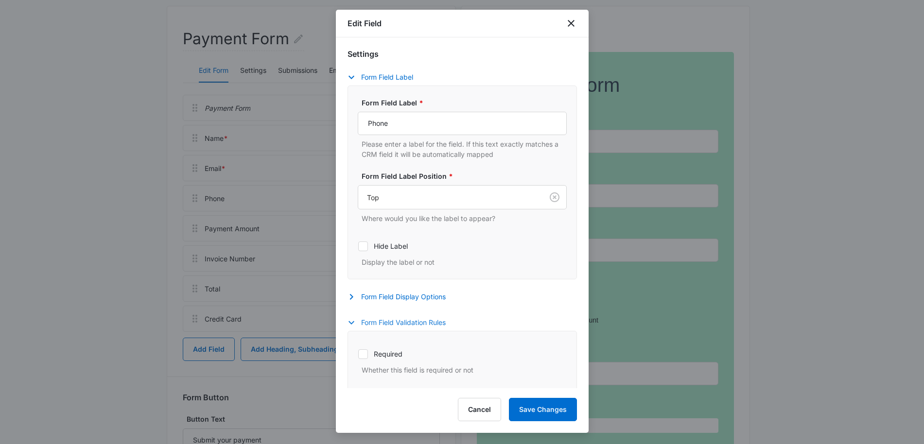
scroll to position [127, 0]
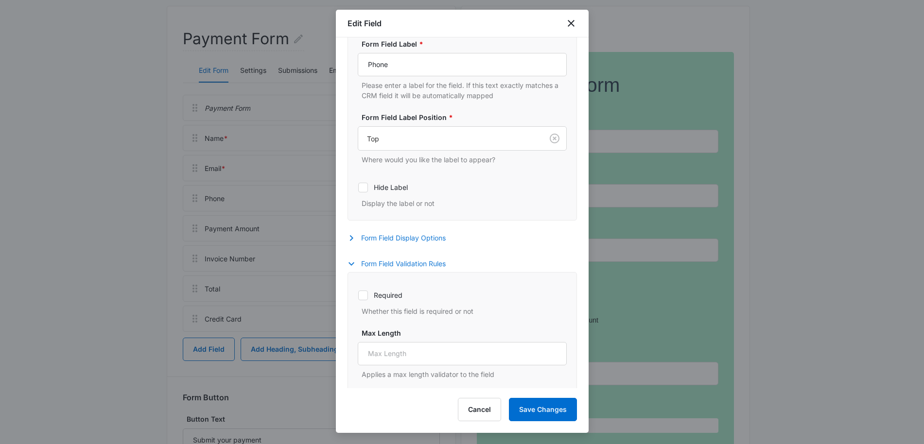
click at [352, 236] on icon "button" at bounding box center [352, 238] width 12 height 12
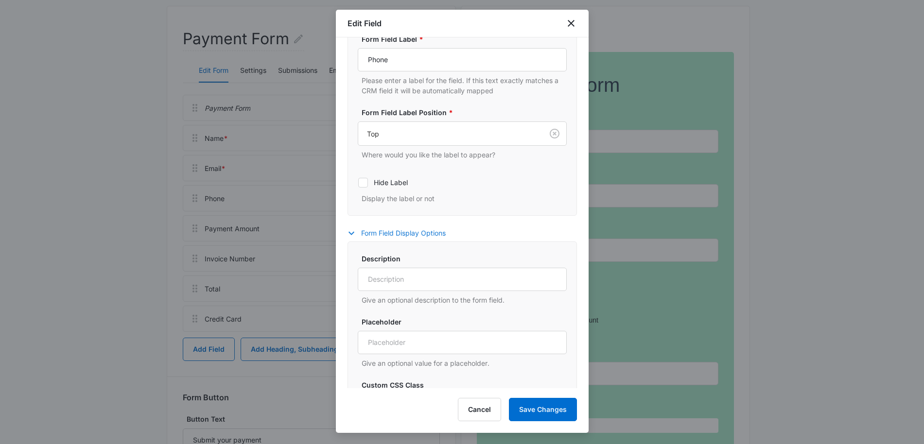
scroll to position [325, 0]
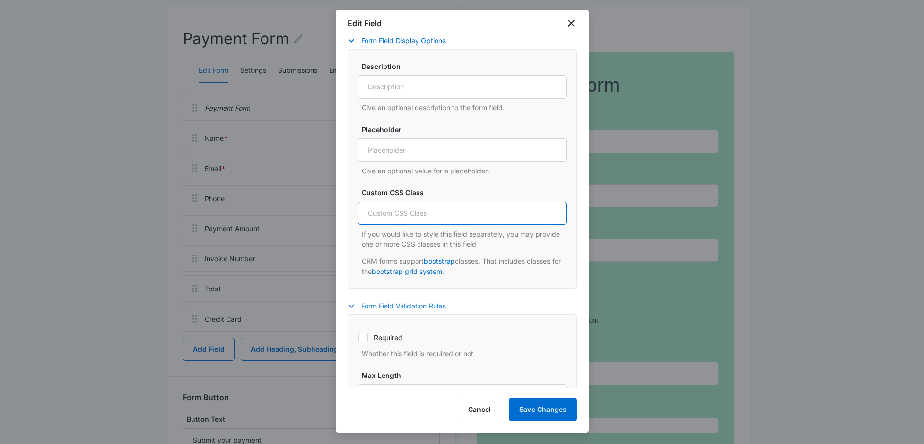
click at [398, 217] on input "Custom CSS Class" at bounding box center [462, 213] width 209 height 23
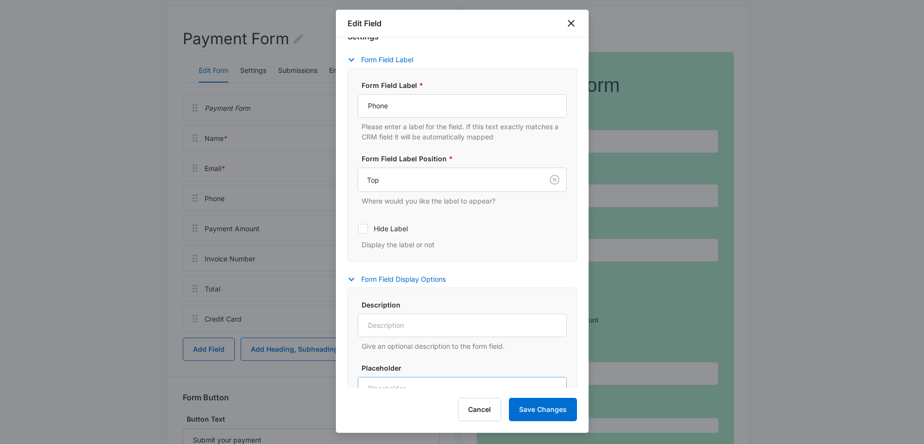
scroll to position [213, 0]
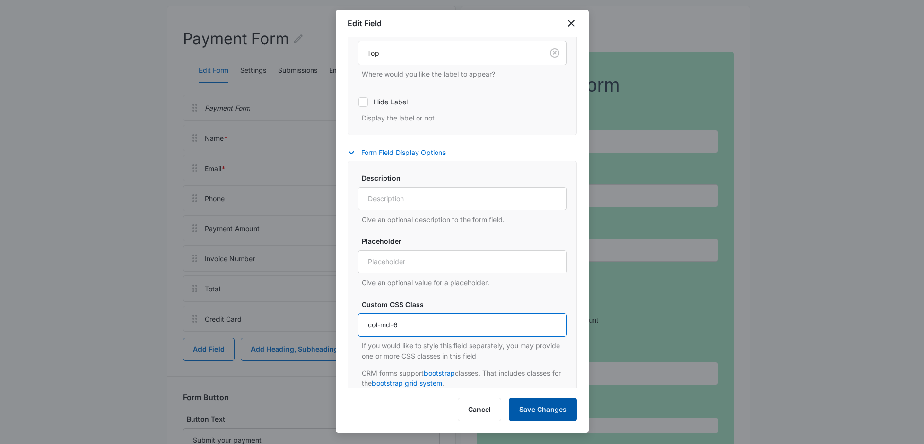
type input "col-md-6"
click at [542, 412] on button "Save Changes" at bounding box center [543, 409] width 68 height 23
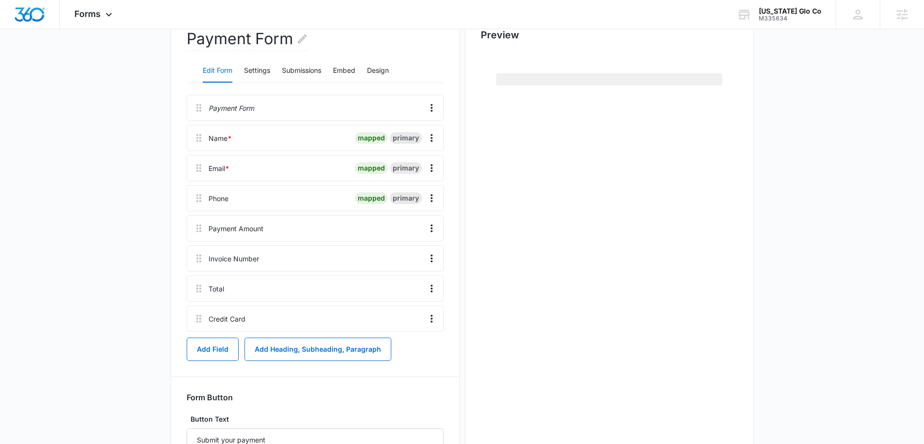
scroll to position [0, 0]
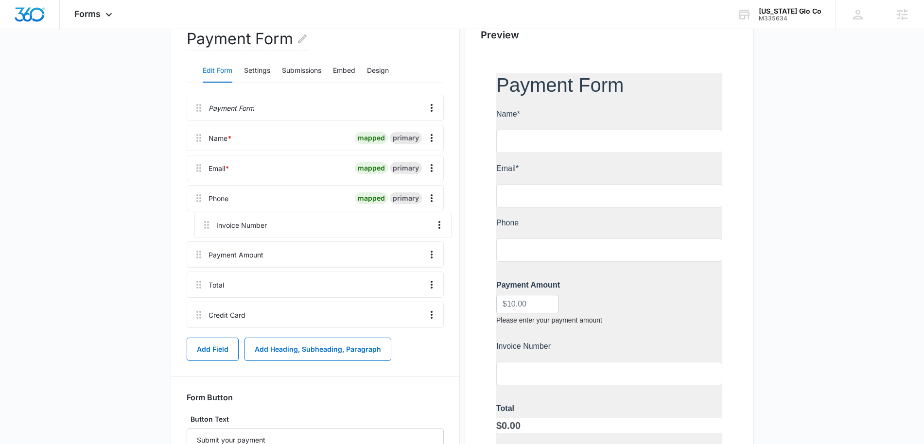
drag, startPoint x: 201, startPoint y: 261, endPoint x: 210, endPoint y: 221, distance: 40.7
click at [210, 221] on div "Payment Form Name * mapped primary Email * mapped primary Phone mapped primary …" at bounding box center [315, 213] width 257 height 237
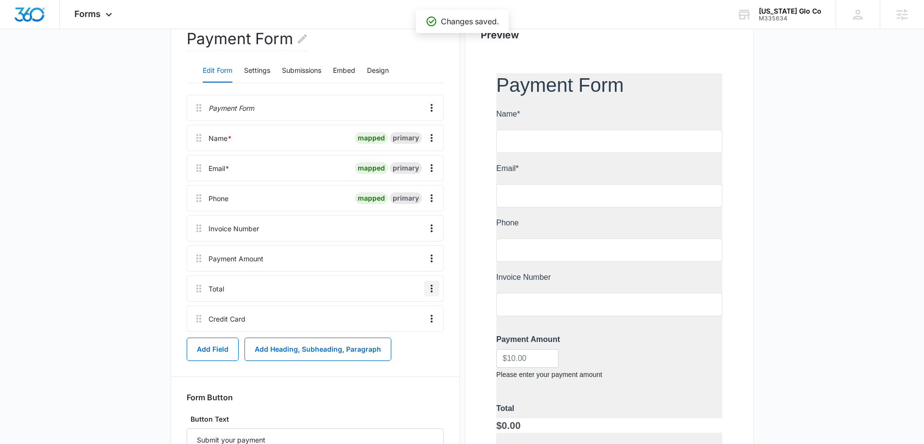
click at [431, 289] on icon "Overflow Menu" at bounding box center [432, 289] width 2 height 8
click at [403, 318] on div "Edit" at bounding box center [405, 316] width 20 height 7
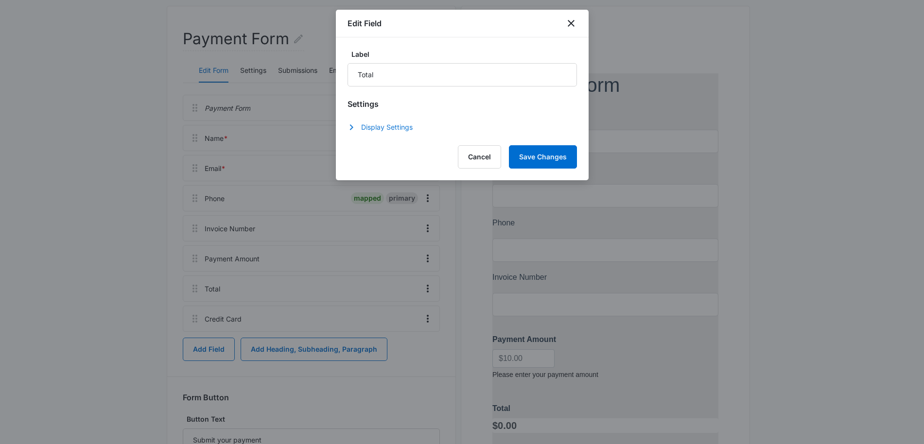
click at [395, 131] on button "Display Settings" at bounding box center [385, 128] width 75 height 12
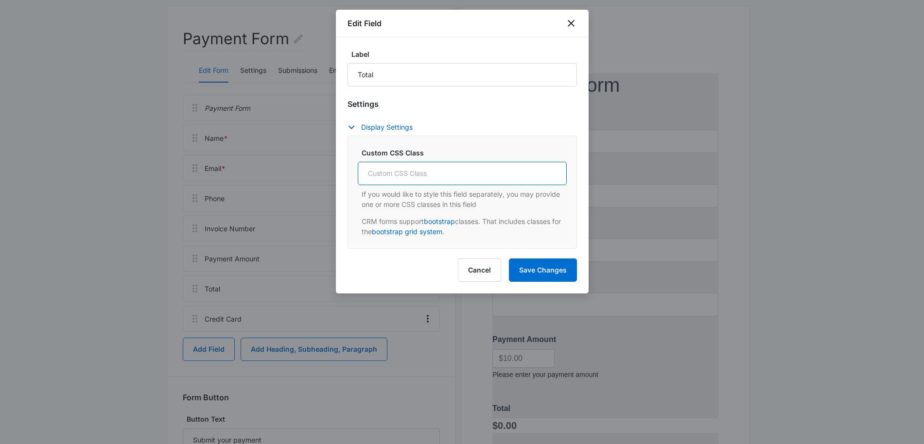
click at [404, 178] on input "Custom CSS Class" at bounding box center [462, 173] width 209 height 23
type input "col-md-6"
click at [552, 275] on button "Save Changes" at bounding box center [543, 270] width 68 height 23
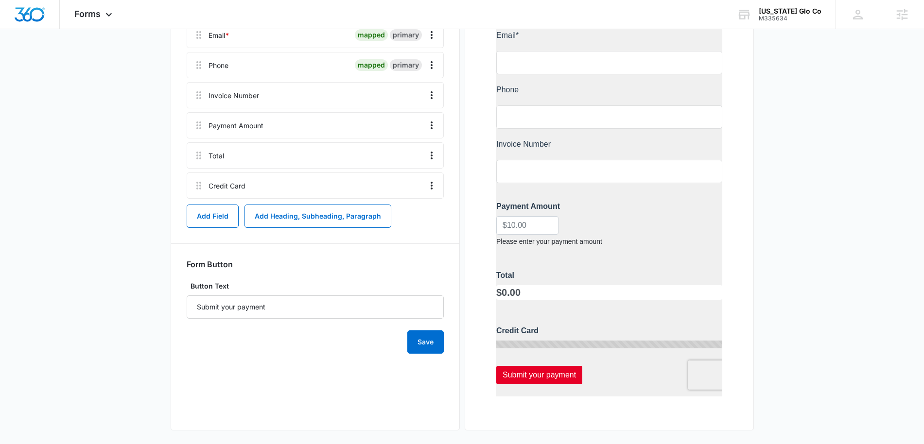
scroll to position [244, 0]
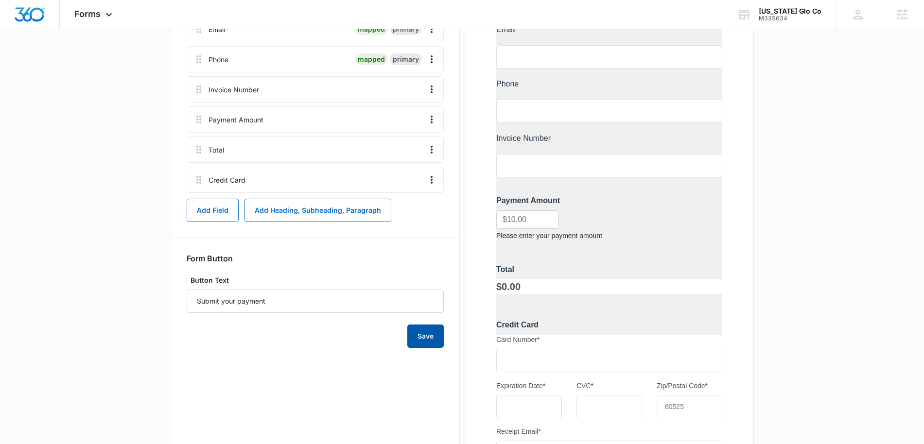
click at [424, 337] on button "Save" at bounding box center [425, 336] width 36 height 23
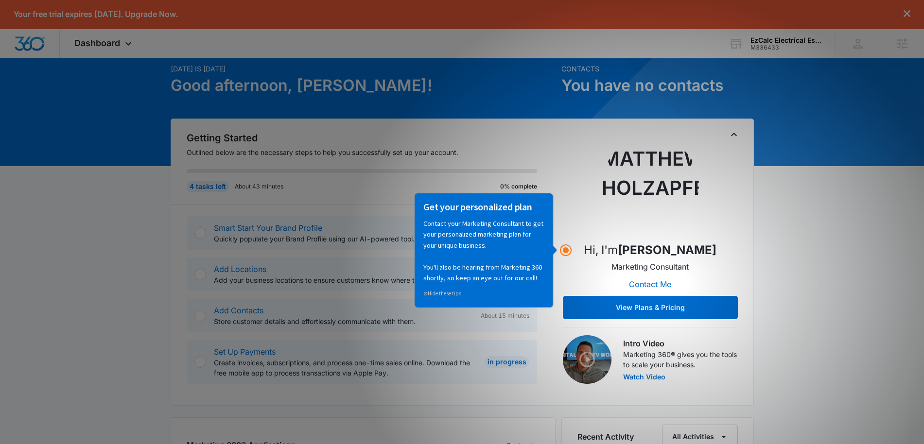
click at [565, 219] on div "Hi, I'm Matthew Holzapfel Marketing Consultant Contact Me View Plans & Pricing" at bounding box center [650, 228] width 175 height 183
click html "Get your personalized plan Contact your Marketing Consultant to get your person…"
click at [564, 282] on div "Hi, I'm Matthew Holzapfel Marketing Consultant Contact Me View Plans & Pricing" at bounding box center [650, 228] width 175 height 183
click at [744, 177] on div "Getting Started Outlined below are the necessary steps to help you successfully…" at bounding box center [462, 262] width 583 height 287
click at [455, 290] on link "⊘ Hide these tips" at bounding box center [442, 293] width 38 height 7
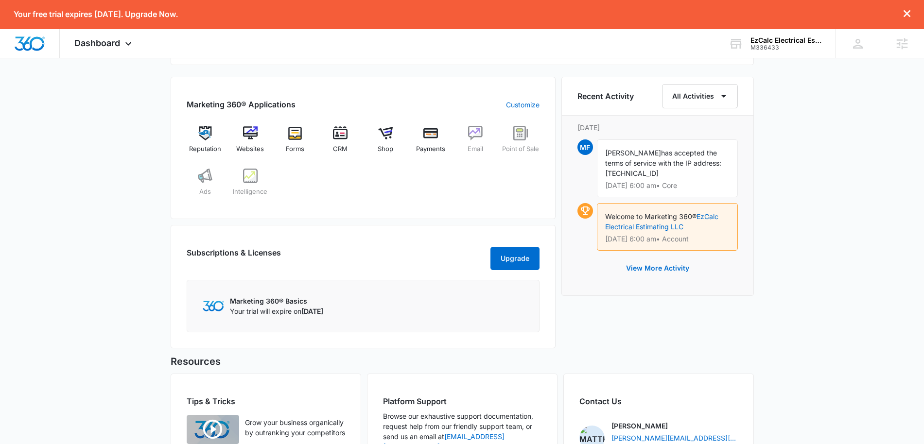
scroll to position [308, 0]
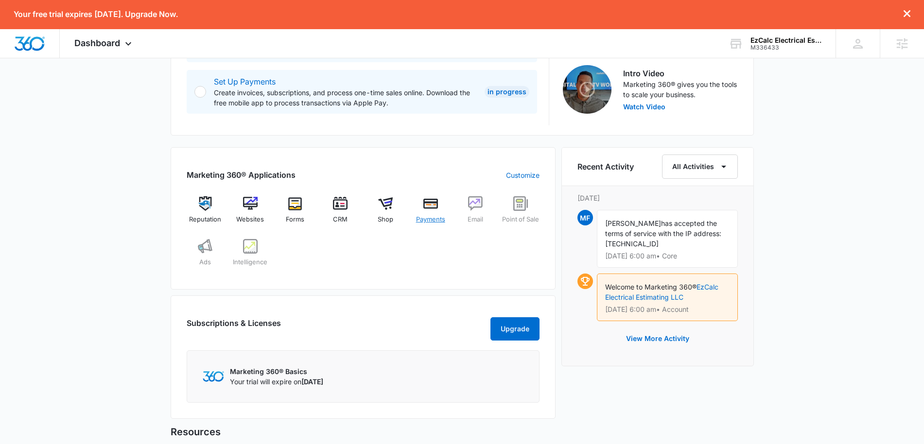
click at [433, 207] on img at bounding box center [430, 203] width 15 height 15
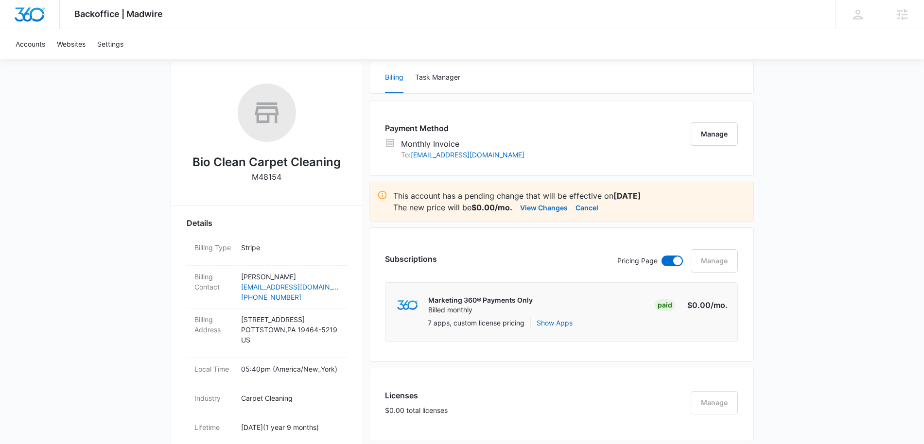
scroll to position [147, 0]
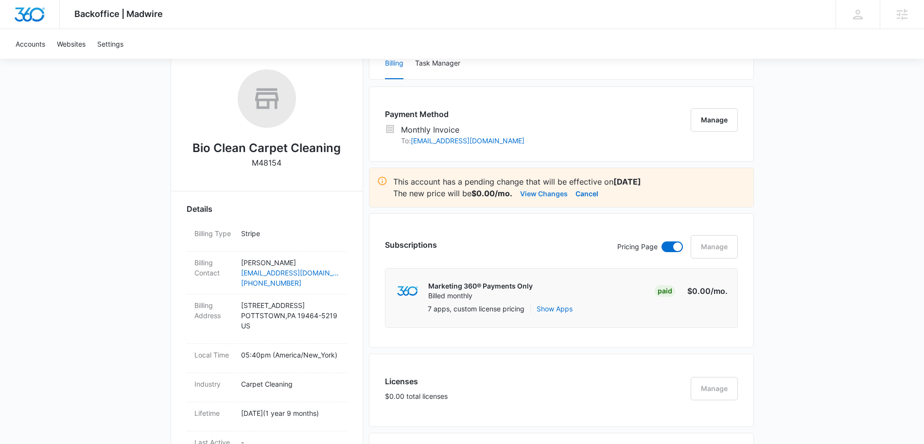
click at [550, 194] on button "View Changes" at bounding box center [544, 194] width 48 height 12
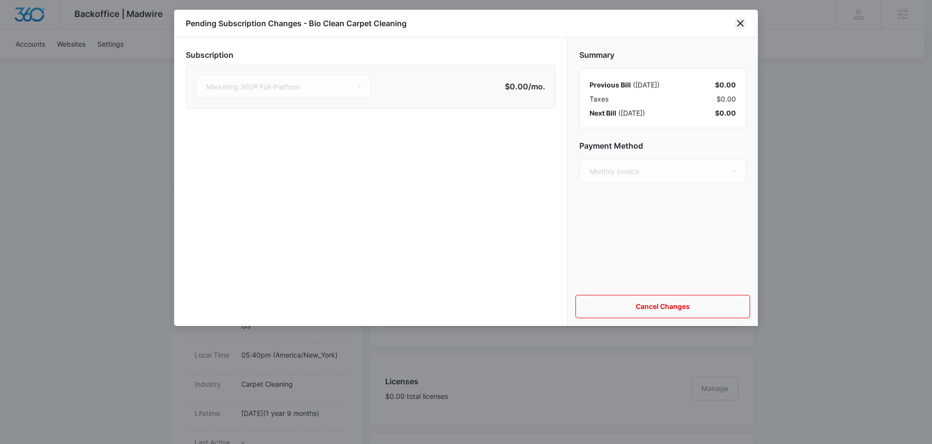
click at [740, 25] on icon "close" at bounding box center [740, 24] width 12 height 12
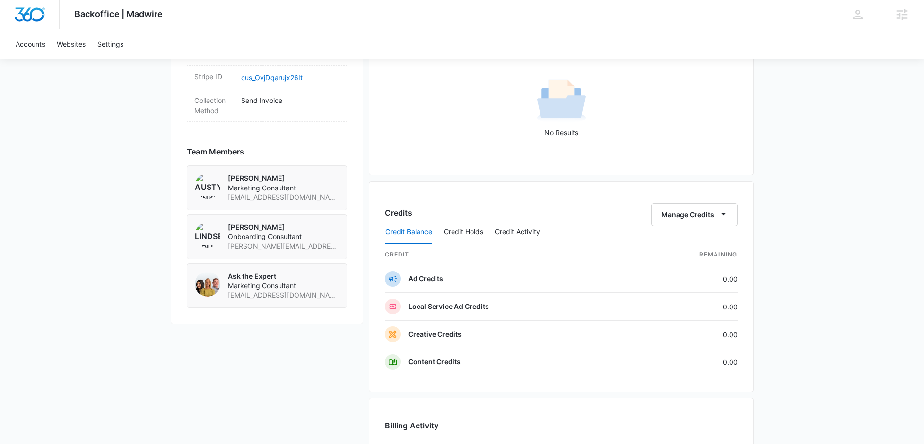
scroll to position [577, 0]
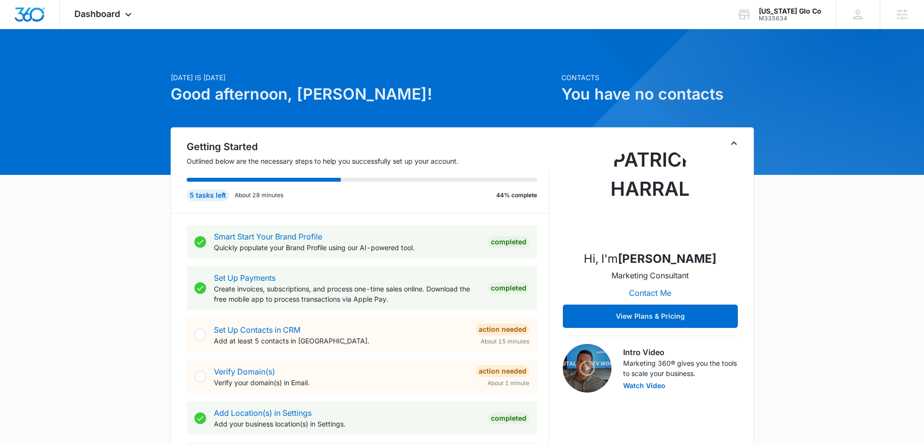
click at [500, 243] on div "Completed" at bounding box center [508, 242] width 41 height 12
click at [297, 239] on link "Smart Start Your Brand Profile" at bounding box center [268, 237] width 108 height 10
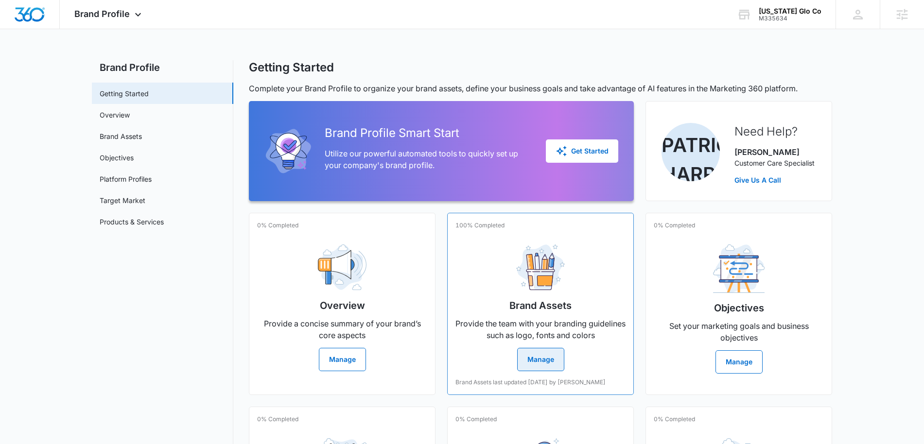
click at [537, 360] on button "Manage" at bounding box center [540, 359] width 47 height 23
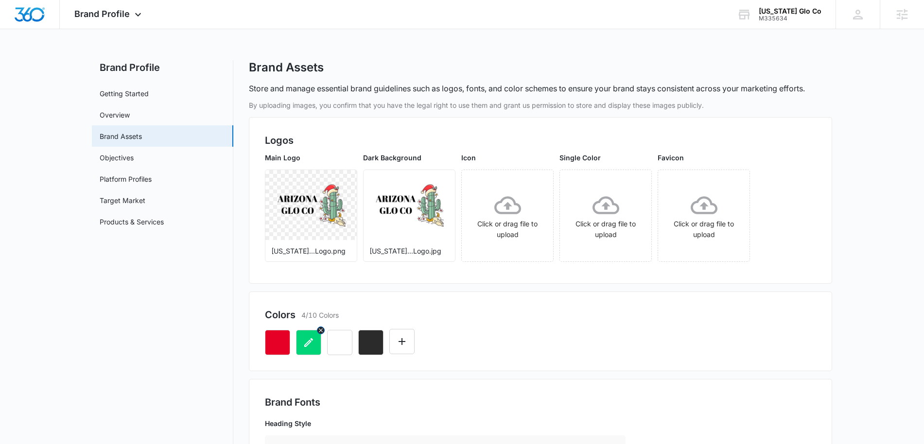
click at [309, 343] on icon "button" at bounding box center [309, 343] width 12 height 12
click at [525, 331] on div at bounding box center [540, 338] width 551 height 33
click at [282, 339] on icon "button" at bounding box center [278, 343] width 12 height 12
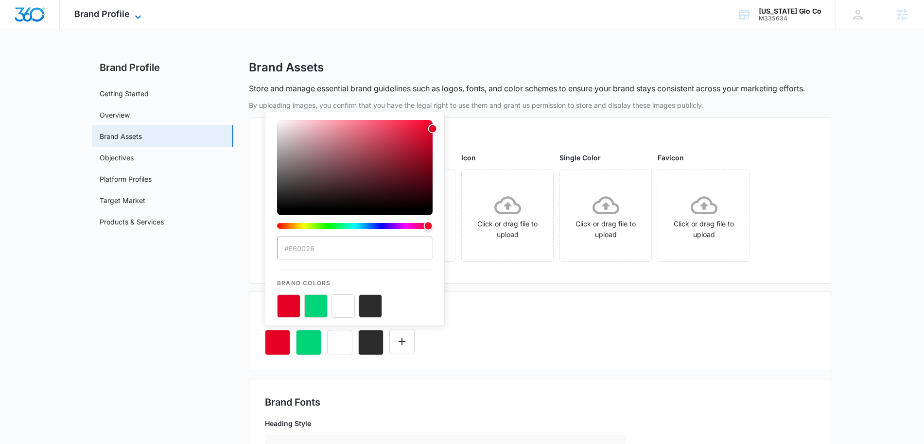
click at [135, 15] on icon at bounding box center [138, 16] width 6 height 3
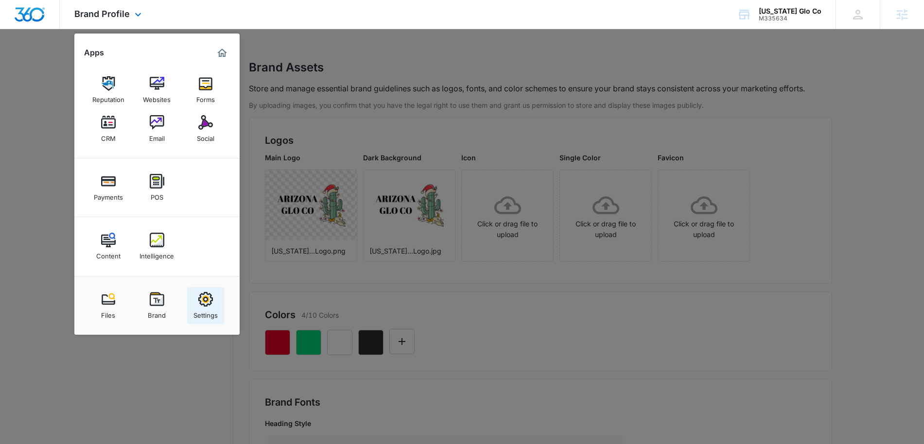
click at [206, 300] on img at bounding box center [205, 299] width 15 height 15
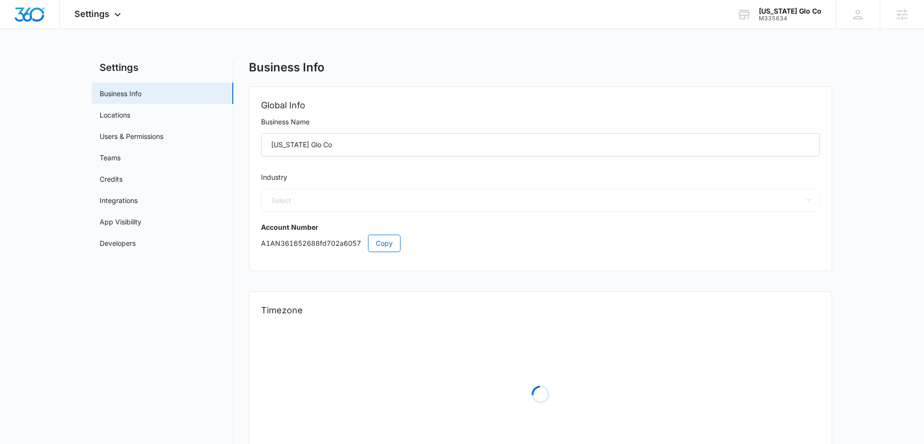
select select "4"
select select "US"
select select "America/Phoenix"
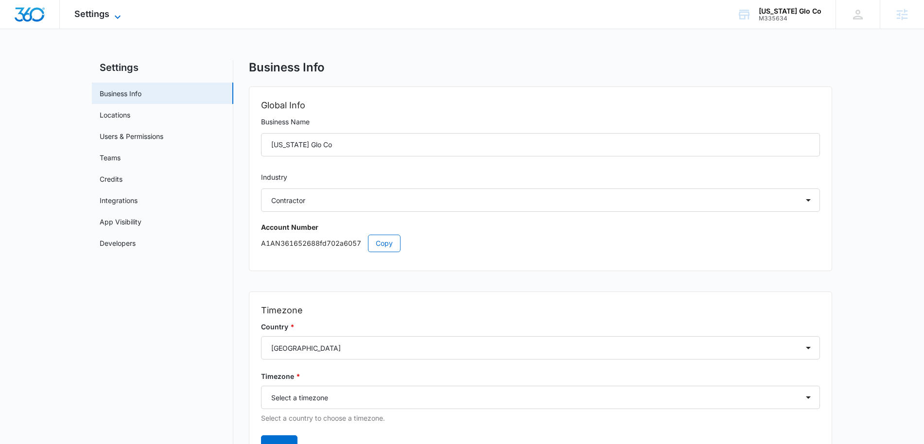
click at [106, 14] on span "Settings" at bounding box center [91, 14] width 35 height 10
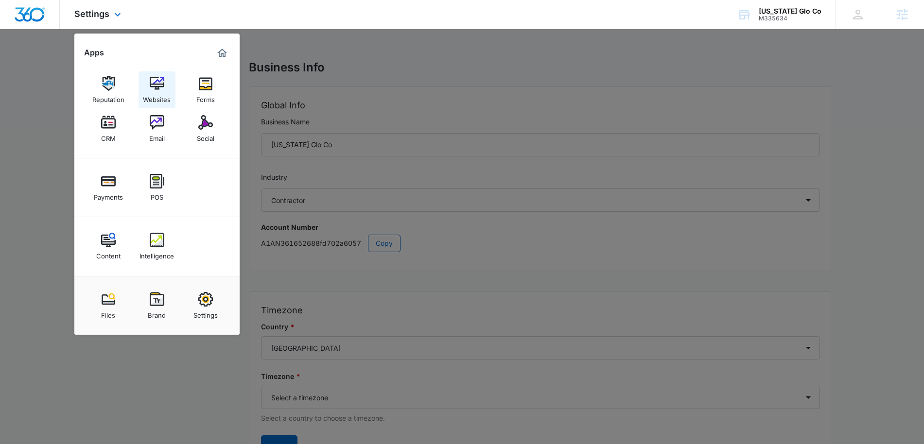
click at [157, 87] on img at bounding box center [157, 83] width 15 height 15
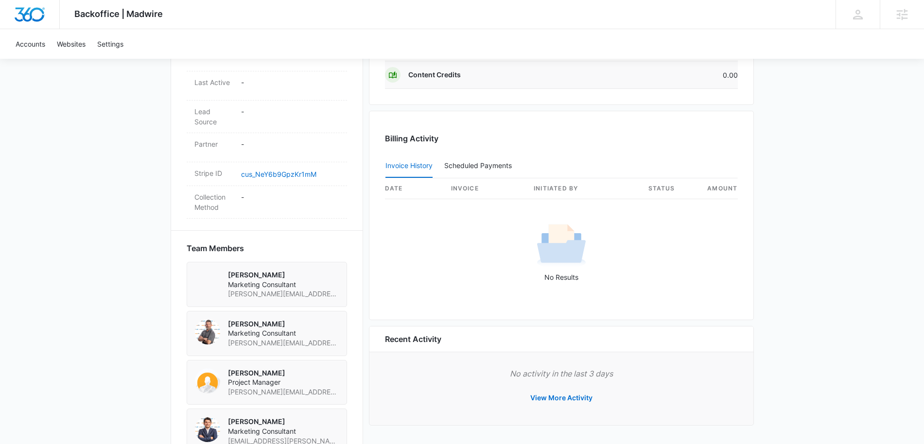
scroll to position [567, 0]
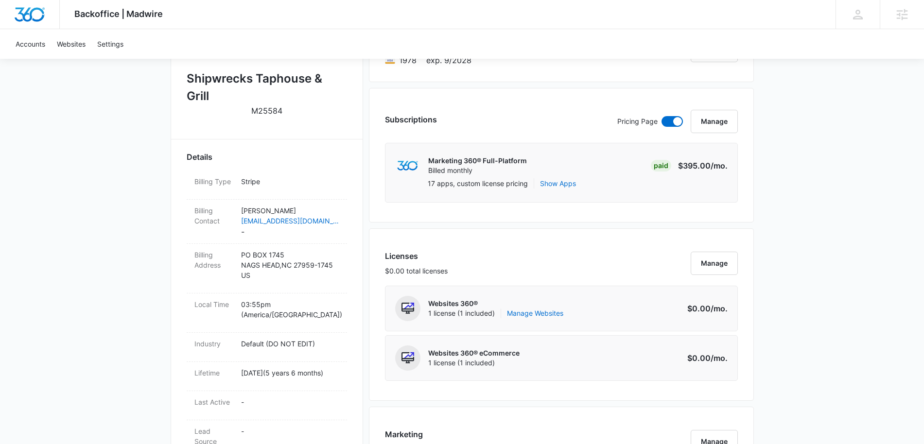
scroll to position [221, 0]
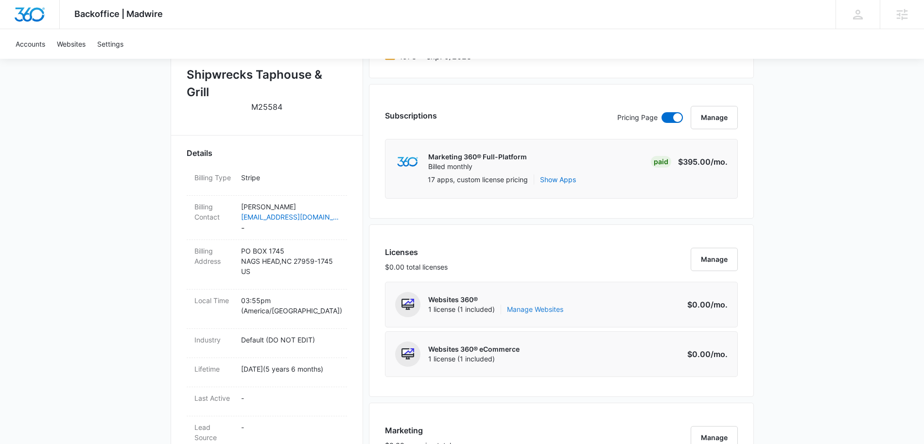
click at [540, 310] on link "Manage Websites" at bounding box center [535, 310] width 56 height 10
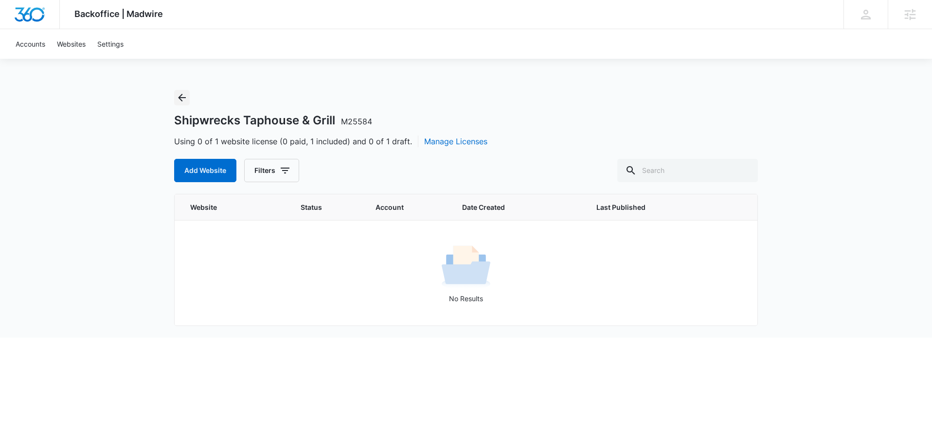
click at [176, 96] on icon "Back" at bounding box center [182, 98] width 12 height 12
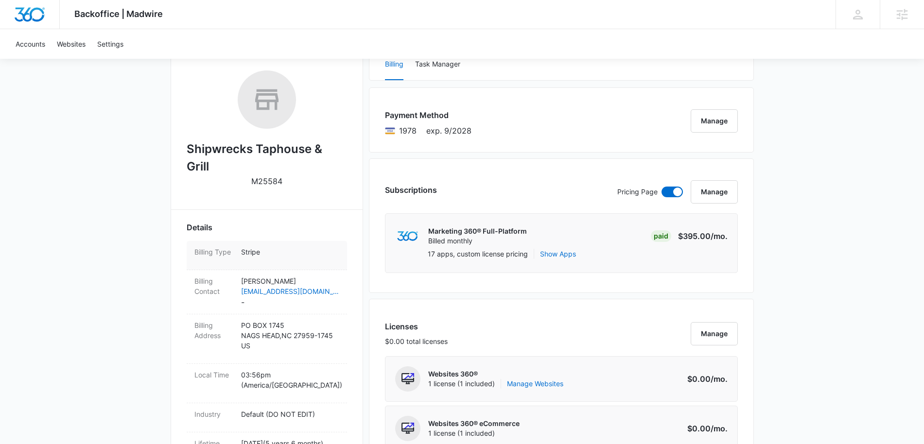
scroll to position [142, 0]
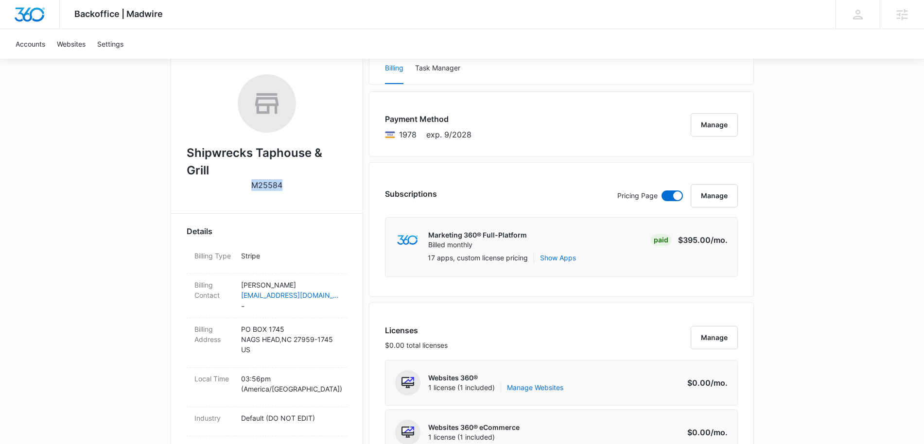
drag, startPoint x: 281, startPoint y: 169, endPoint x: 246, endPoint y: 170, distance: 35.5
click at [246, 170] on div "Shipwrecks Taphouse & Grill M25584" at bounding box center [267, 135] width 160 height 123
copy p "M25584"
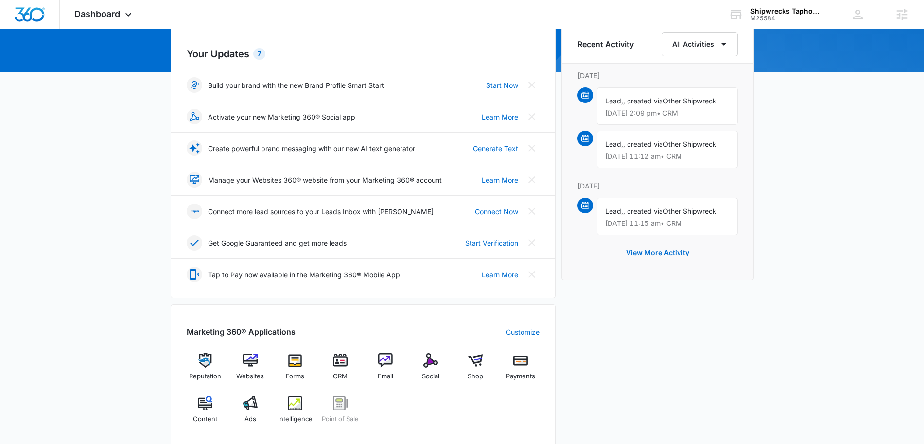
scroll to position [95, 0]
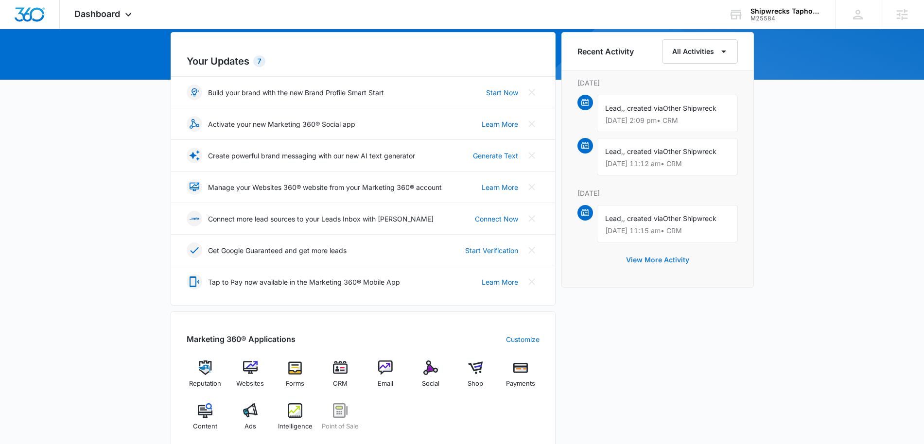
click at [655, 260] on button "View More Activity" at bounding box center [658, 259] width 83 height 23
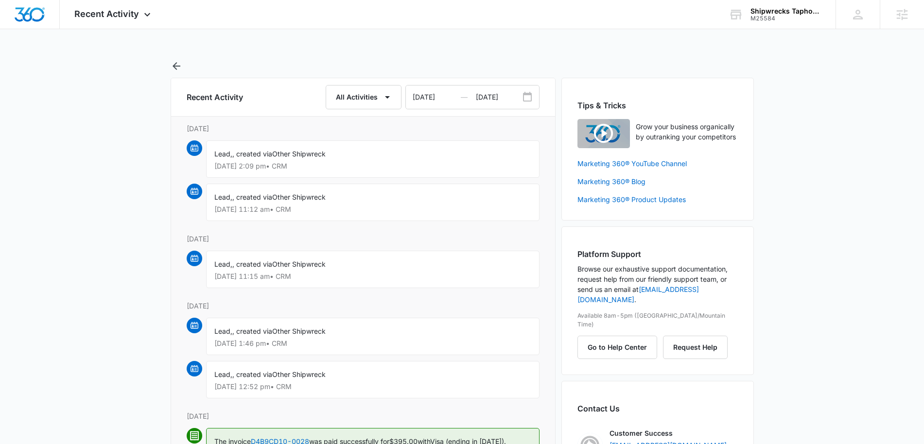
click at [251, 157] on span ", created via" at bounding box center [252, 154] width 40 height 8
